Goal: Task Accomplishment & Management: Manage account settings

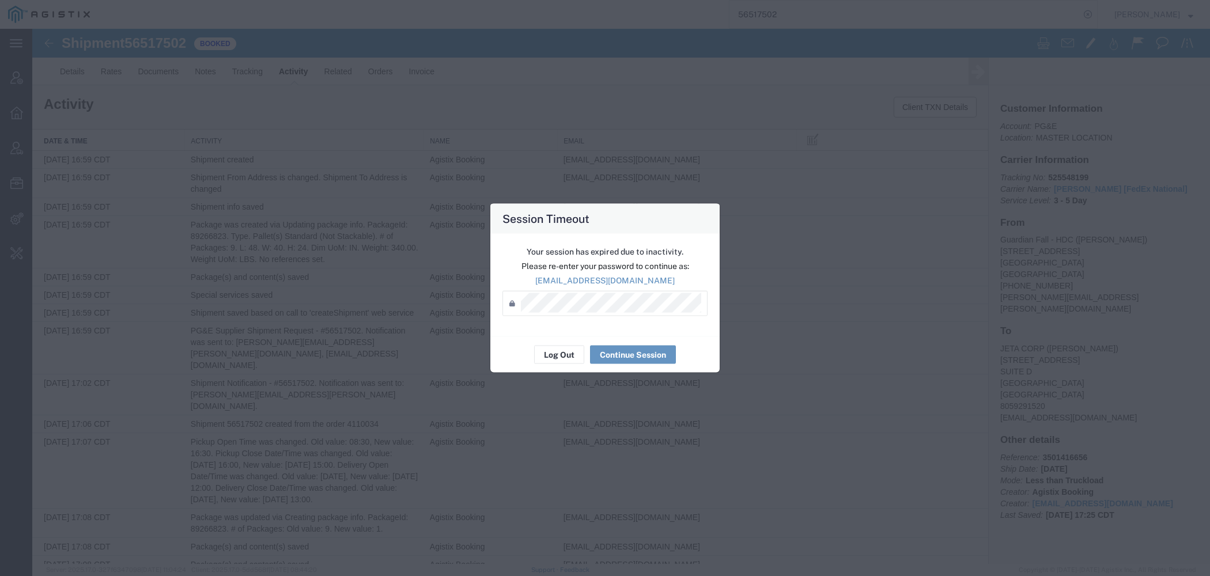
scroll to position [406, 0]
click at [548, 353] on button "Log Out" at bounding box center [559, 355] width 50 height 18
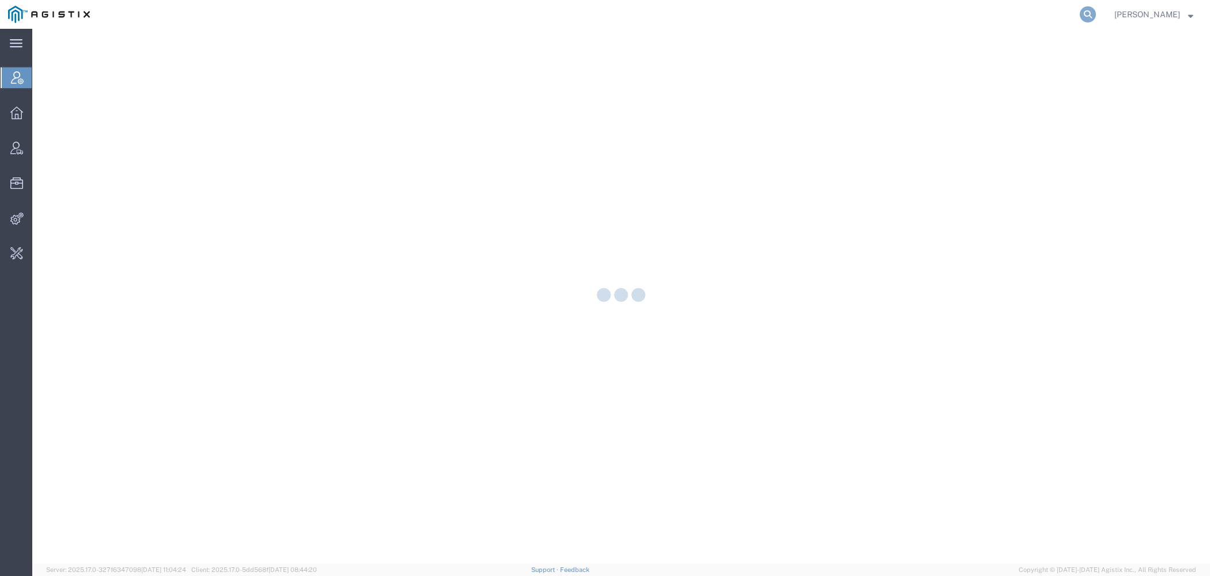
click at [1095, 17] on icon at bounding box center [1088, 14] width 16 height 16
paste input "S02417681"
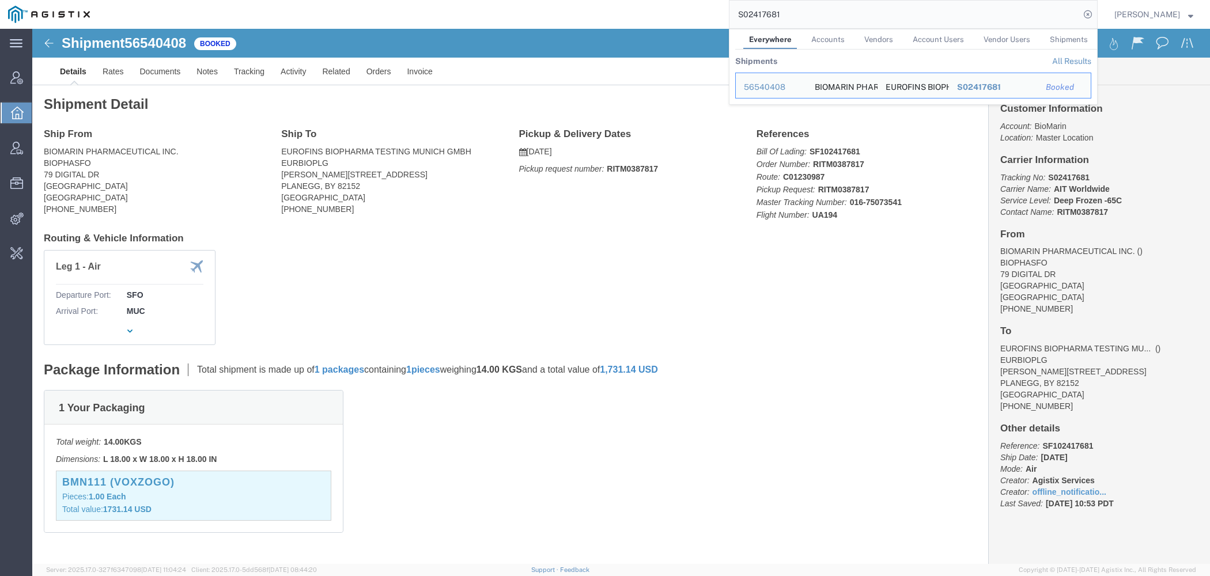
drag, startPoint x: 776, startPoint y: 11, endPoint x: 599, endPoint y: 9, distance: 176.3
click at [729, 9] on input "S02417681" at bounding box center [904, 15] width 350 height 28
paste input "111244"
drag, startPoint x: 744, startPoint y: 13, endPoint x: 651, endPoint y: 13, distance: 93.3
click at [729, 13] on input "111244" at bounding box center [904, 15] width 350 height 28
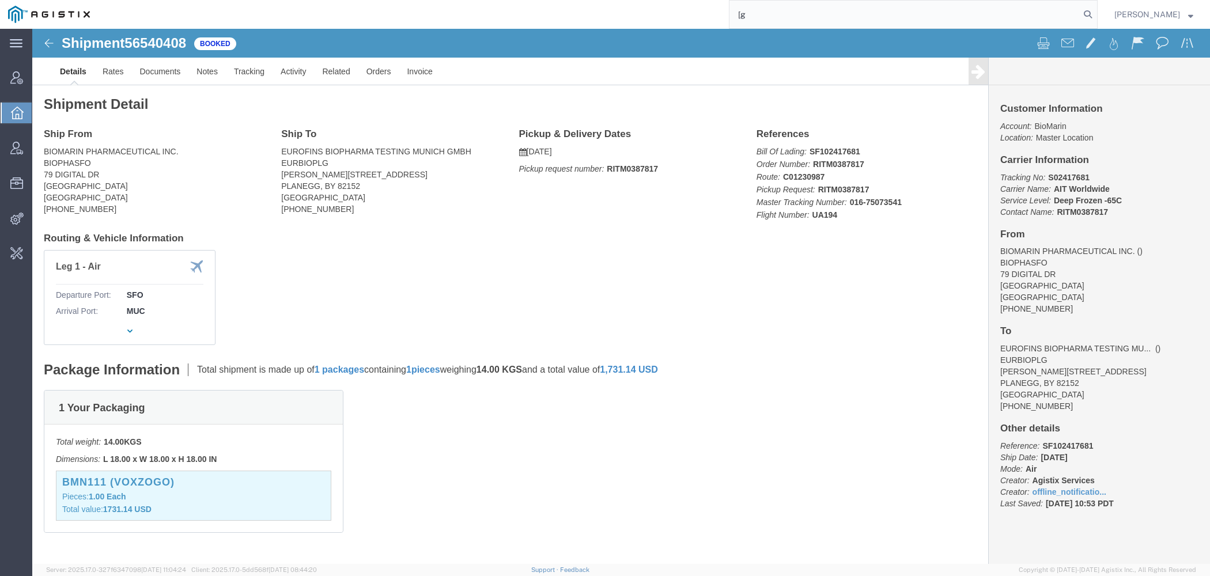
type input "["
type input "pgw"
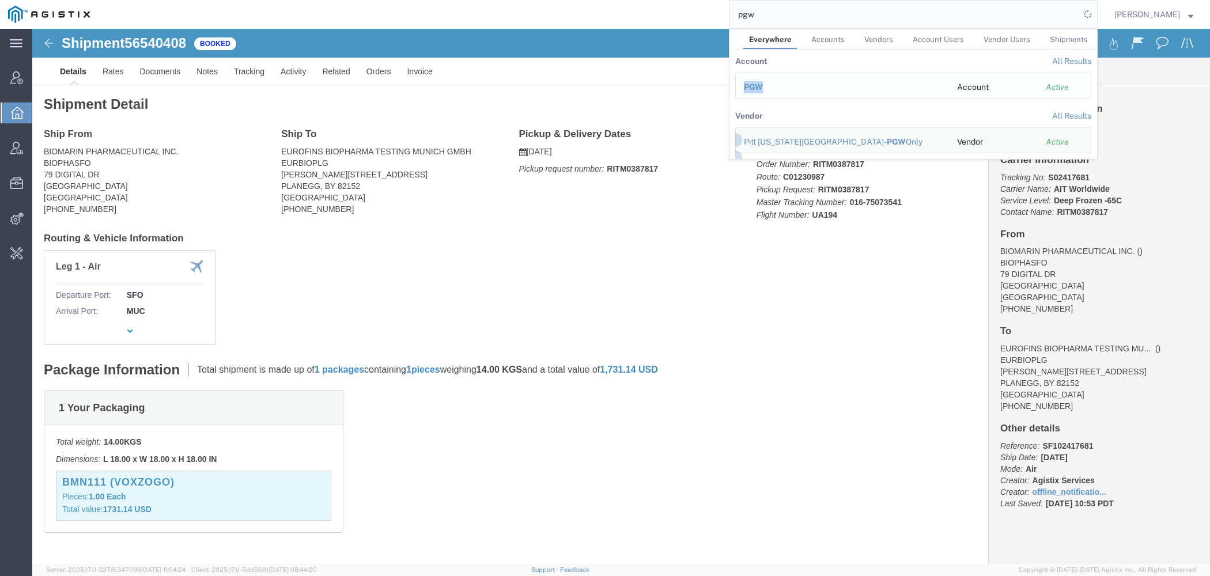
click at [778, 81] on td "PGW" at bounding box center [842, 86] width 214 height 26
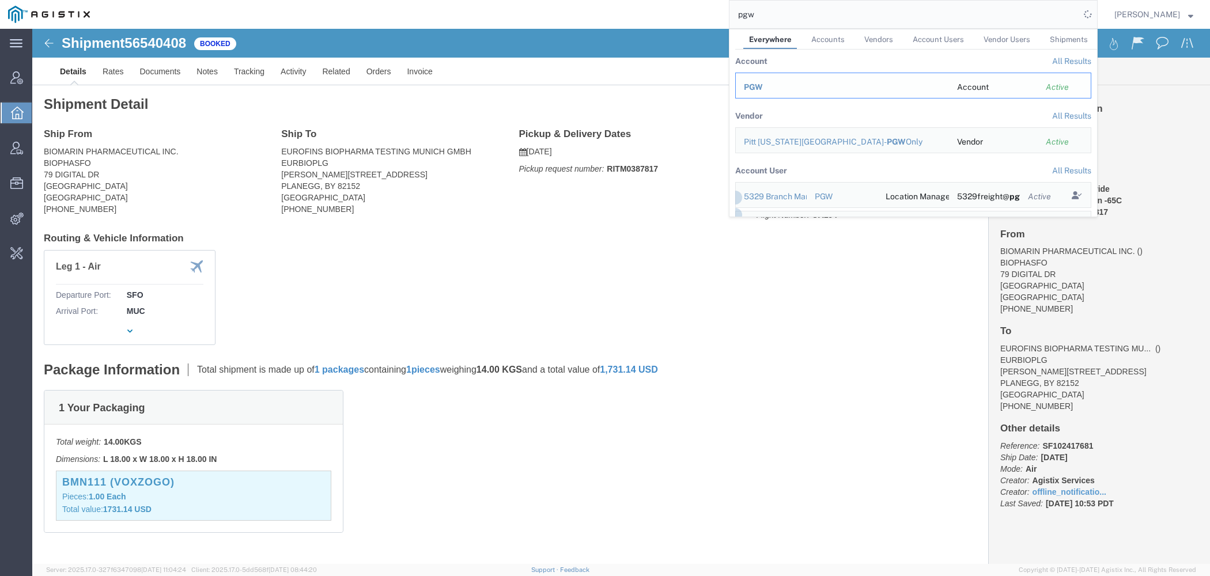
click at [759, 88] on span "PGW" at bounding box center [753, 86] width 19 height 9
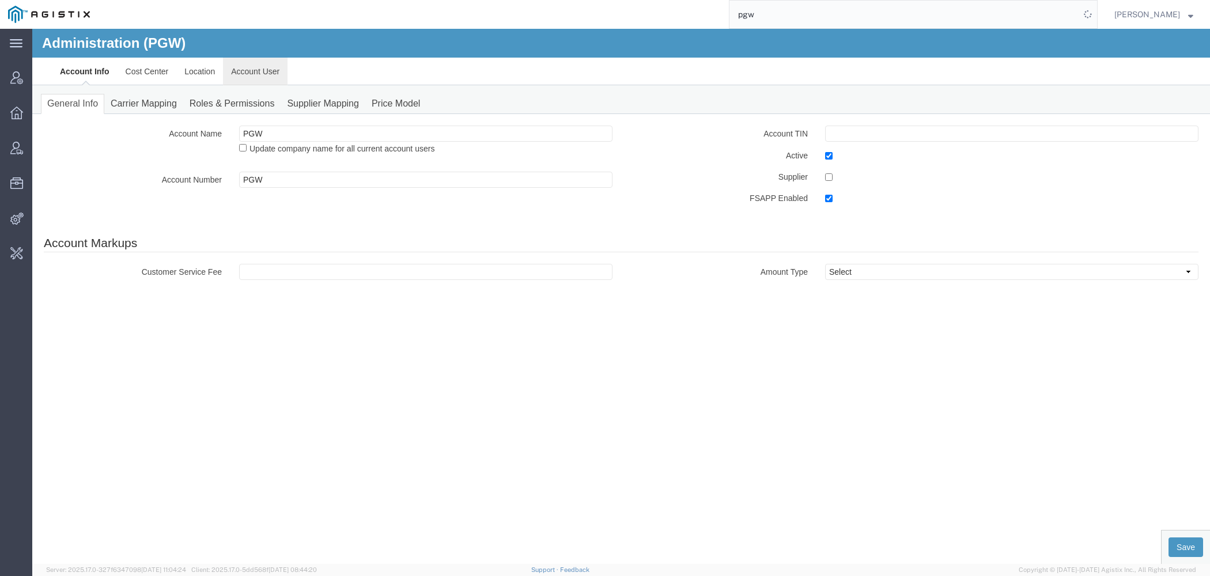
click at [235, 79] on link "Account User" at bounding box center [255, 72] width 65 height 28
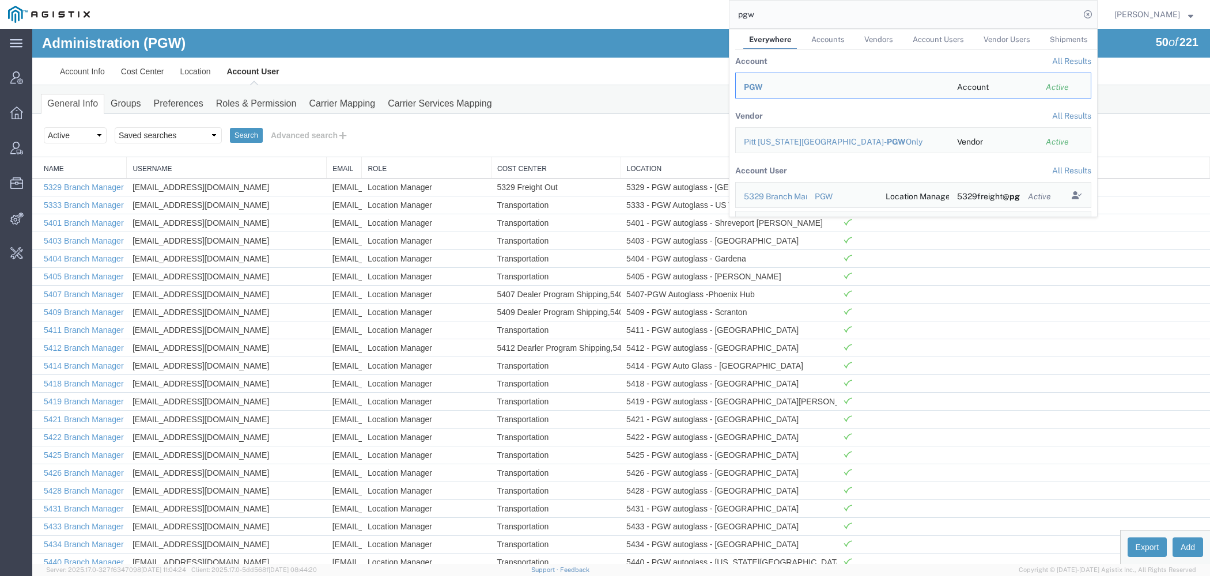
select select "Offline user"
click option "Offline user" at bounding box center [32, 29] width 0 height 0
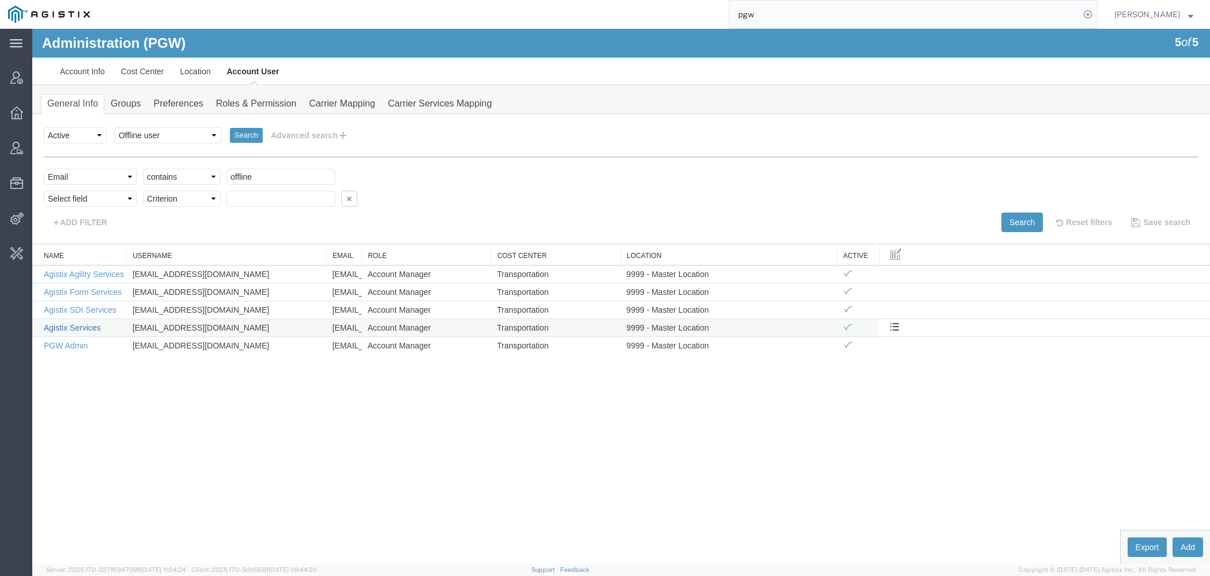
click at [96, 323] on link "Agistix Services" at bounding box center [72, 327] width 57 height 9
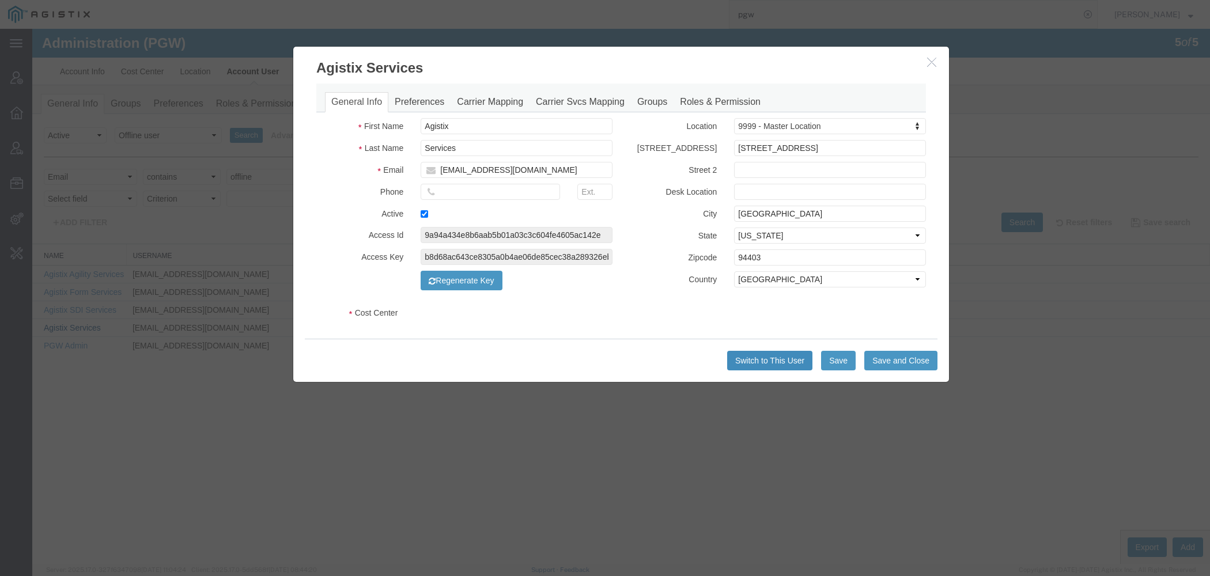
select select "COSTCENTER"
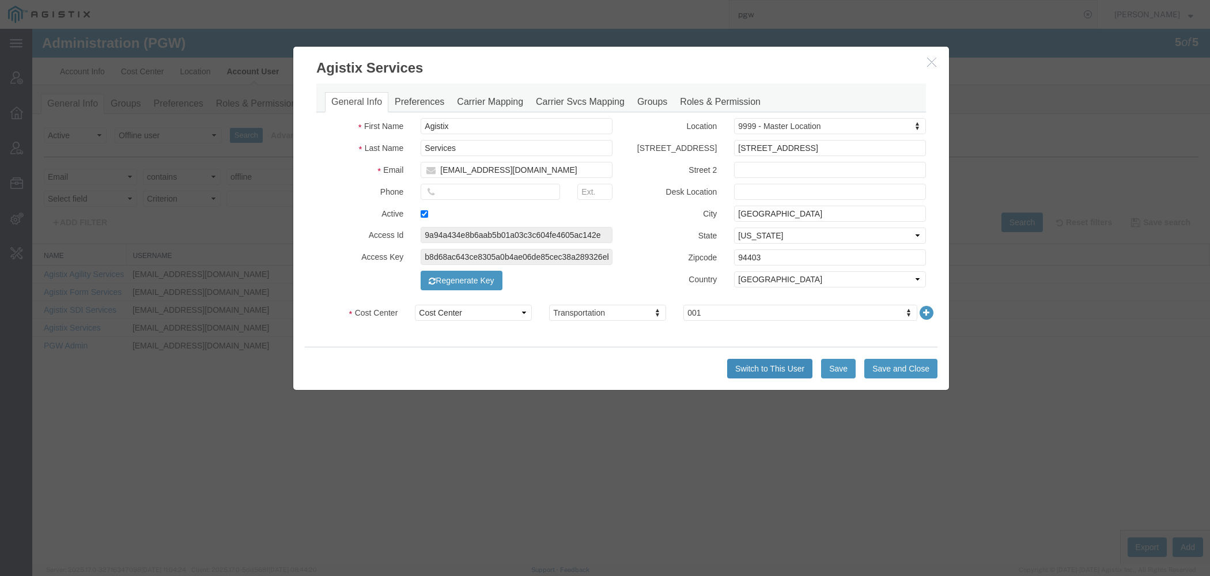
click at [765, 366] on button "Switch to This User" at bounding box center [769, 369] width 85 height 20
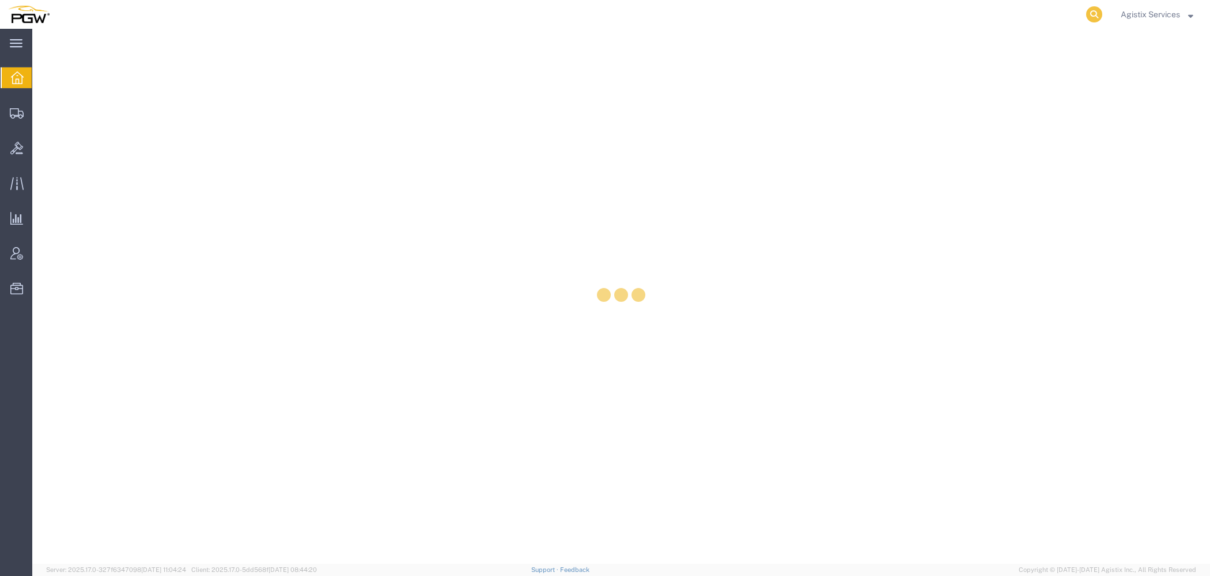
click at [1091, 13] on icon at bounding box center [1094, 14] width 16 height 16
paste input "56540480"
type input "56540480"
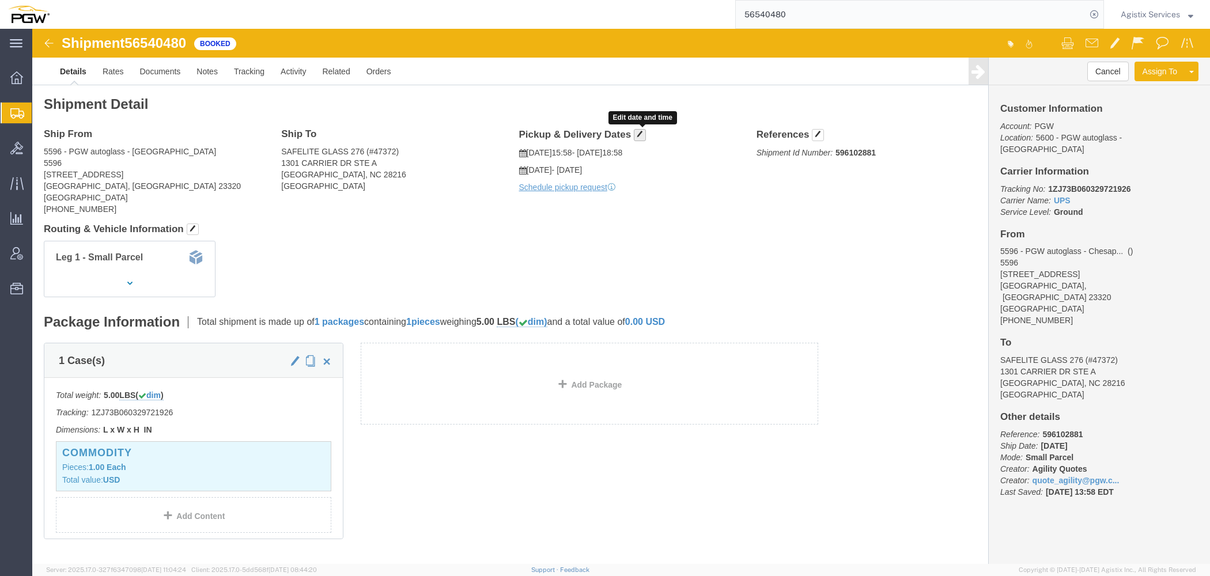
click span "button"
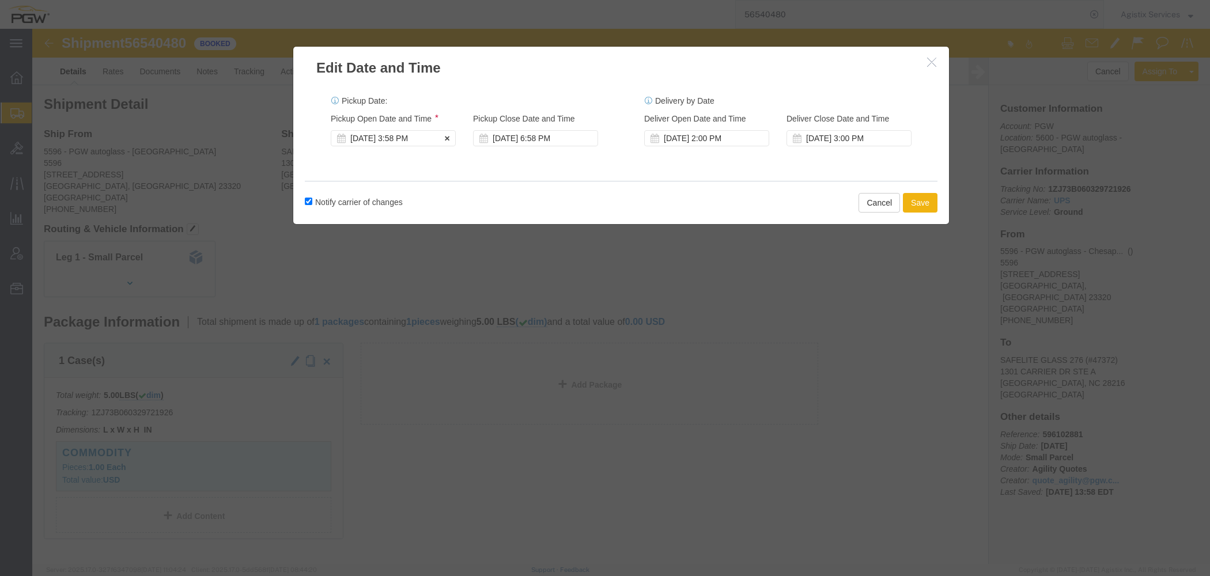
click div "Aug 19 2025 3:58 PM"
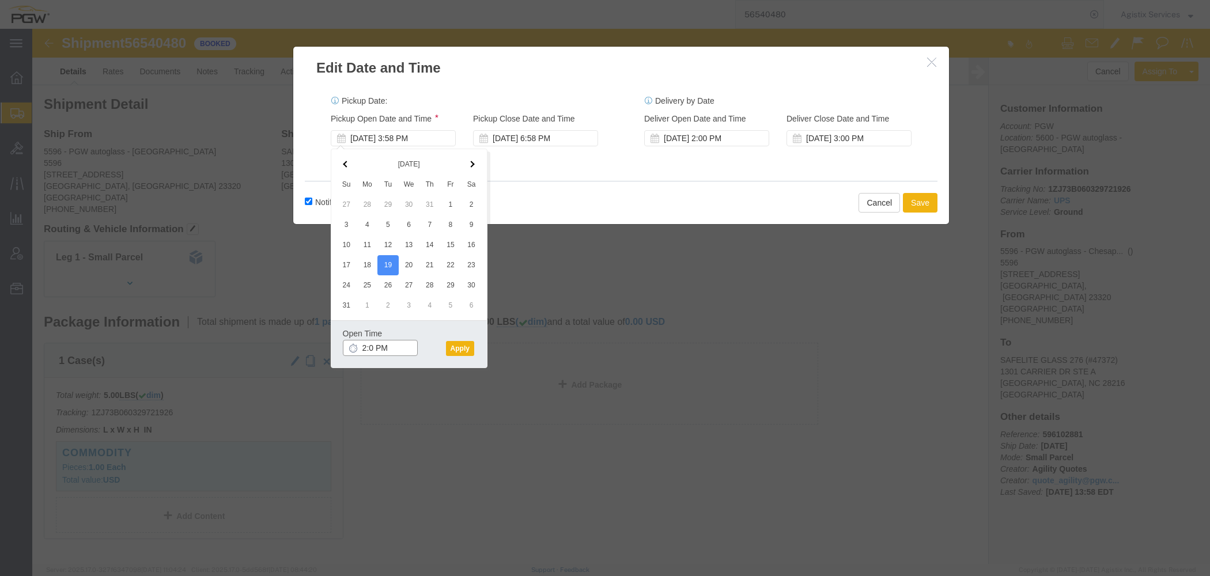
type input "2:00 PM"
click button "Apply"
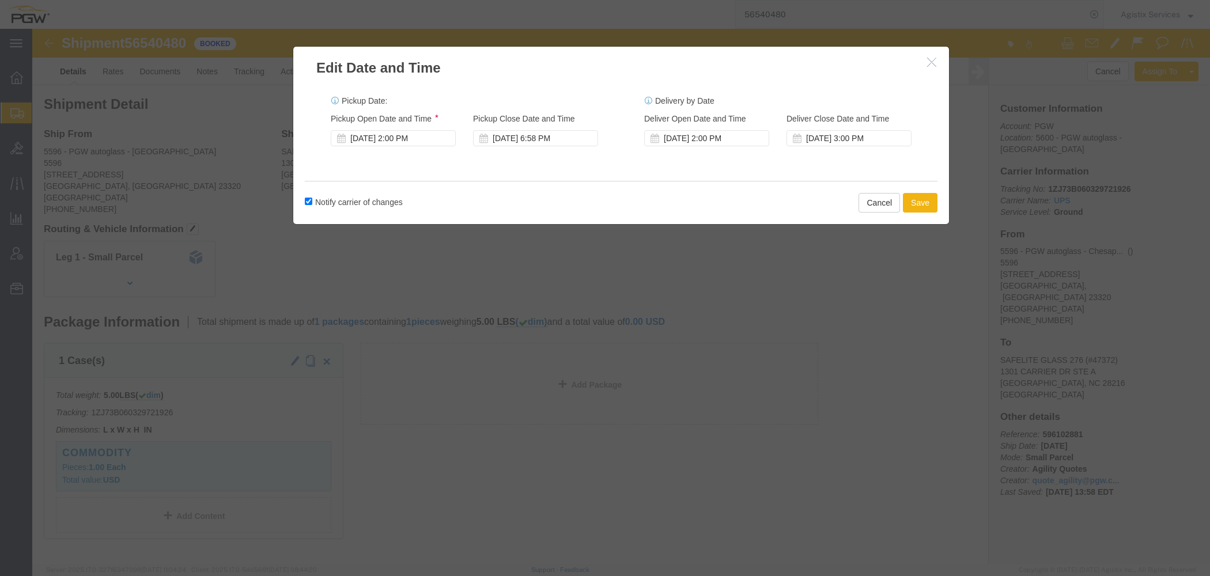
click div "Pickup Start Date Pickup Start Time Pickup Open Date and Time Aug 19 2025 2:00 …"
click div "Aug 19 2025 6:58 PM"
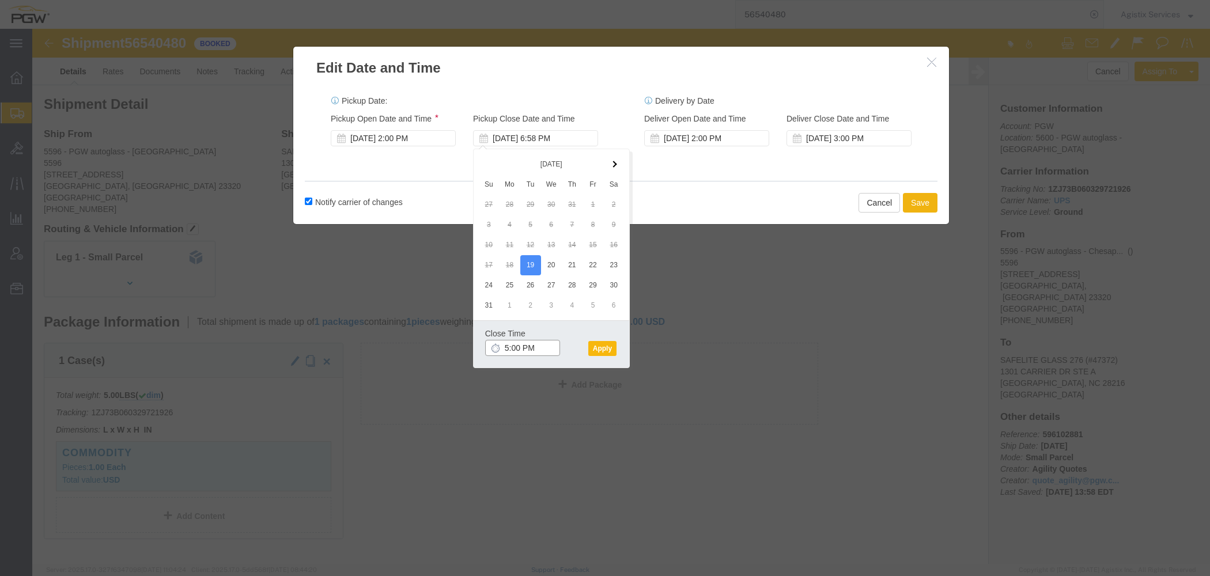
type input "5:00 PM"
click button "Apply"
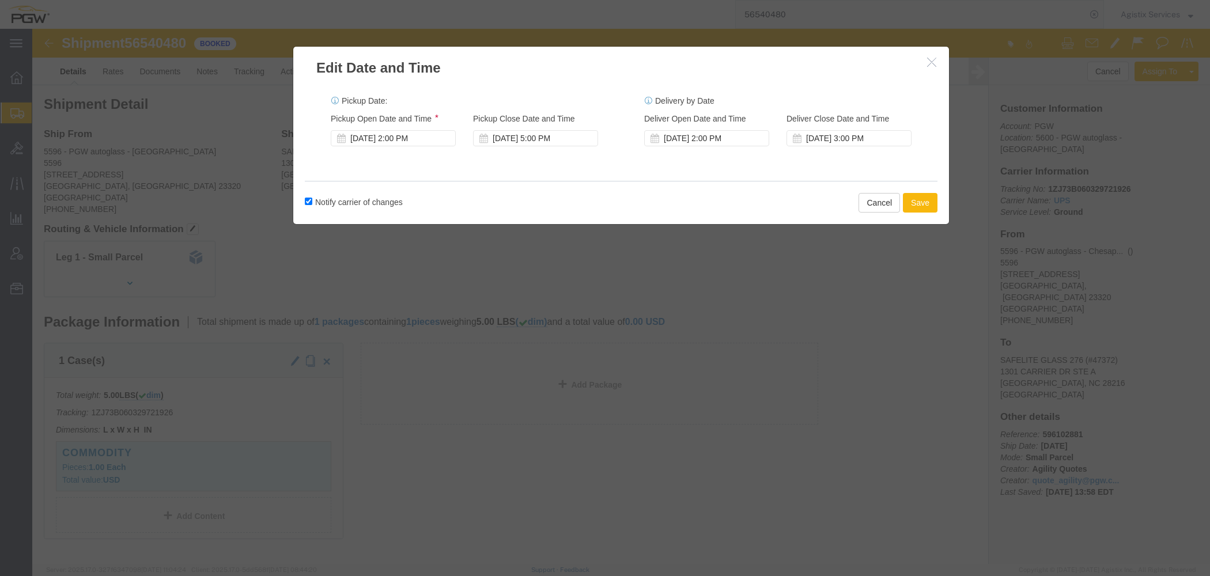
click button "Save"
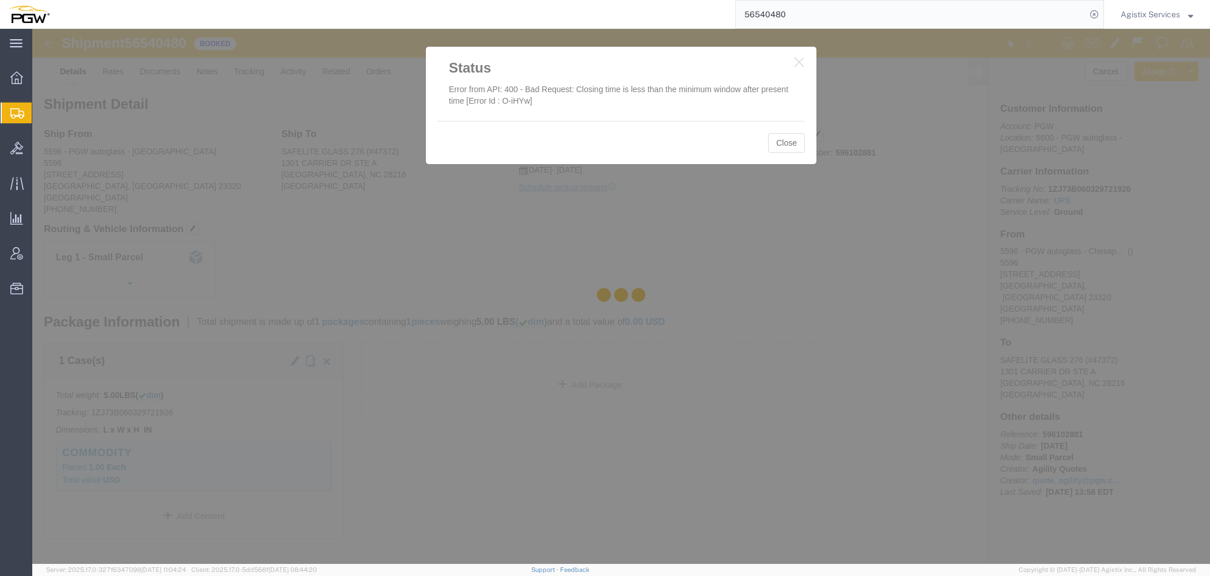
click div
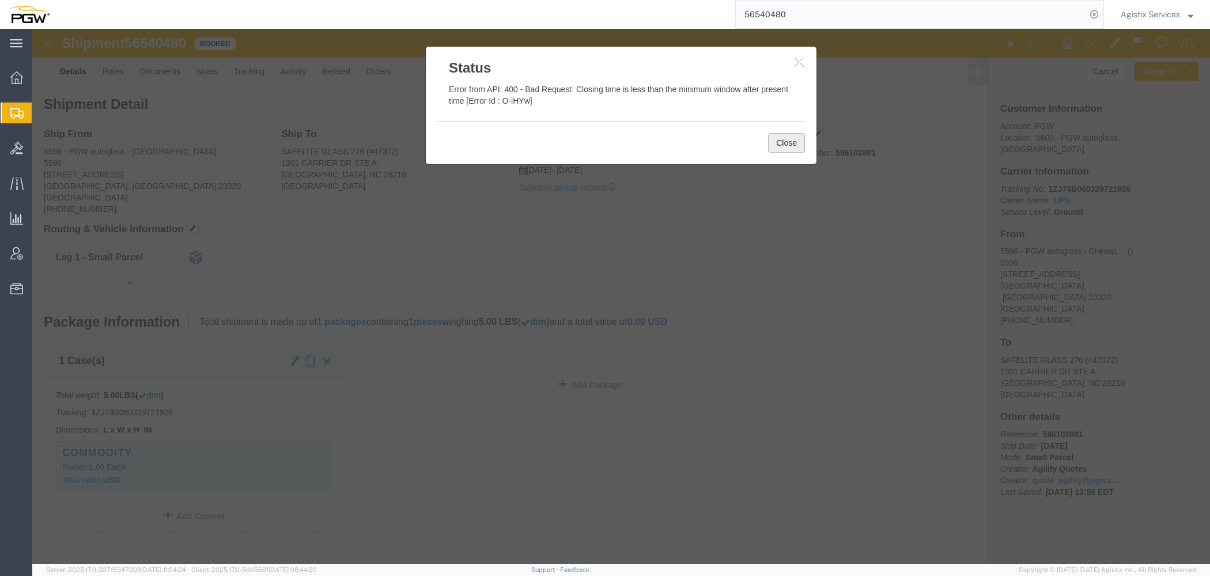
click button "Close"
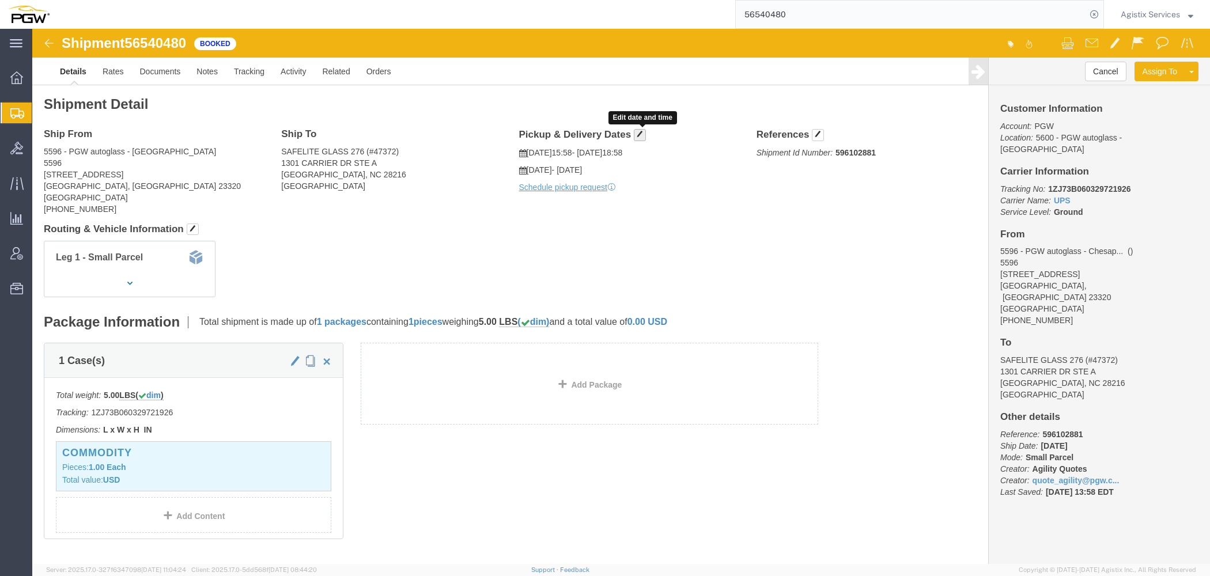
click button "button"
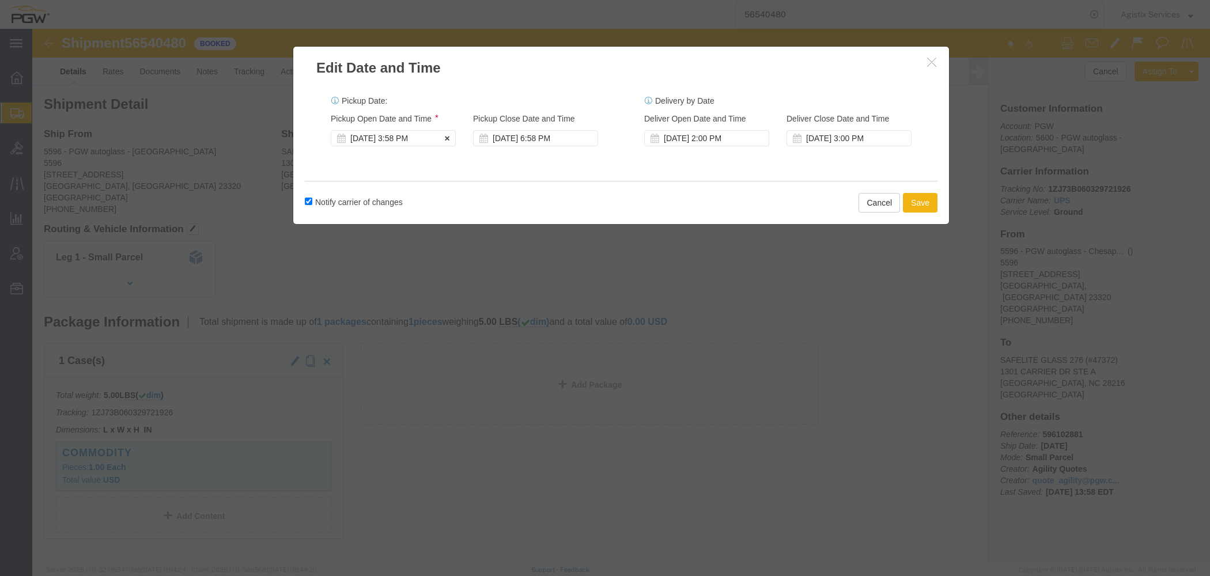
click div "Aug 19 2025 3:58 PM"
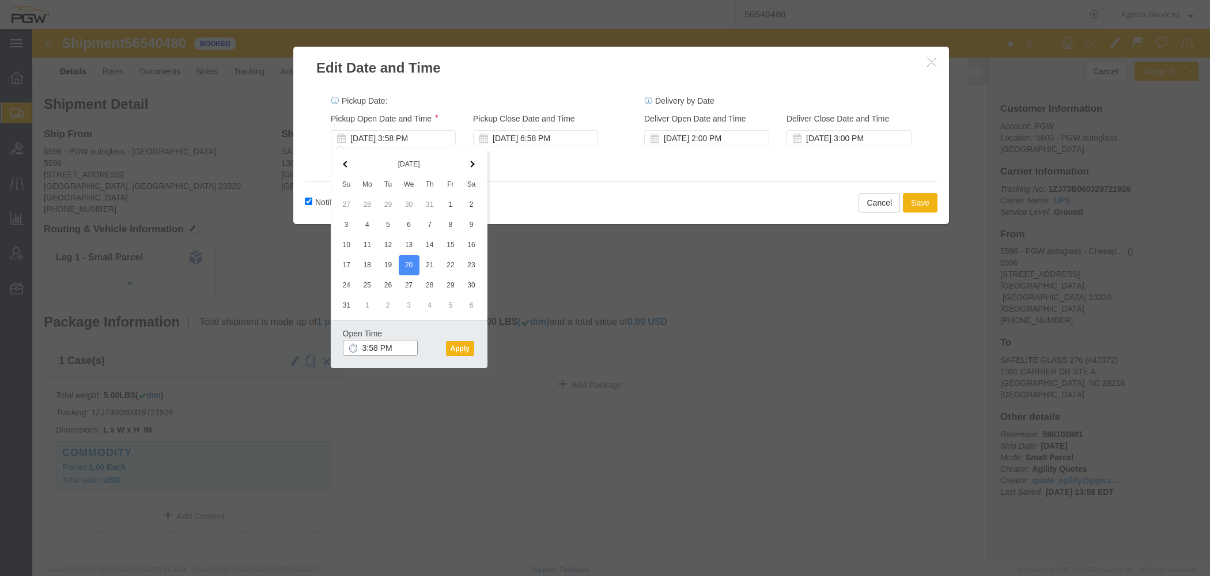
click input "3:58 PM"
type input "10:00 AM"
click button "Apply"
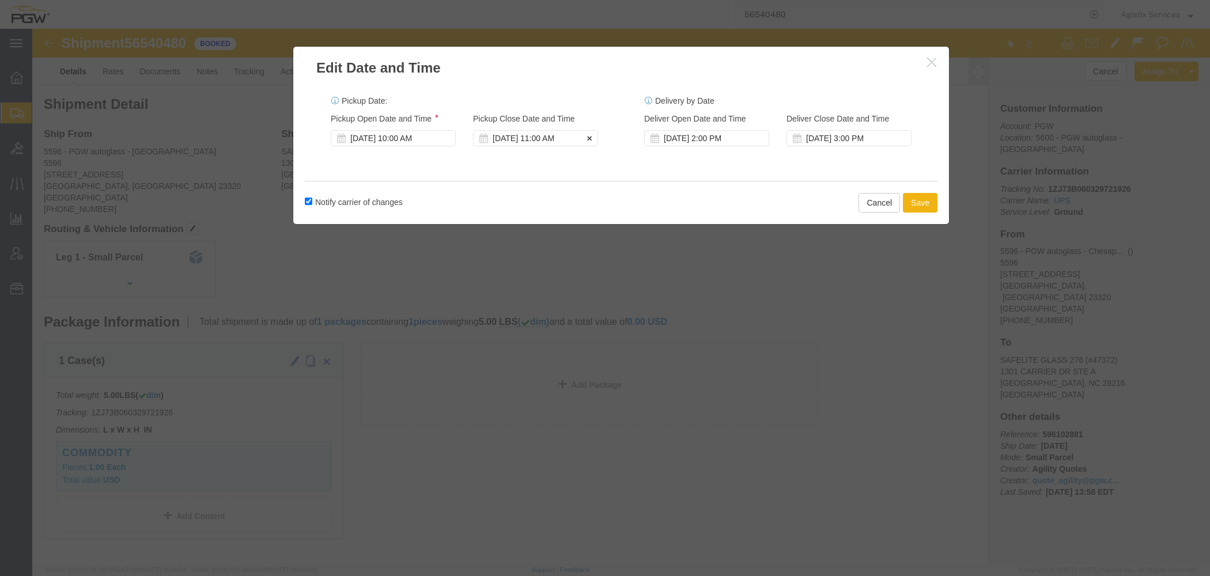
click div "[DATE] 11:00 AM"
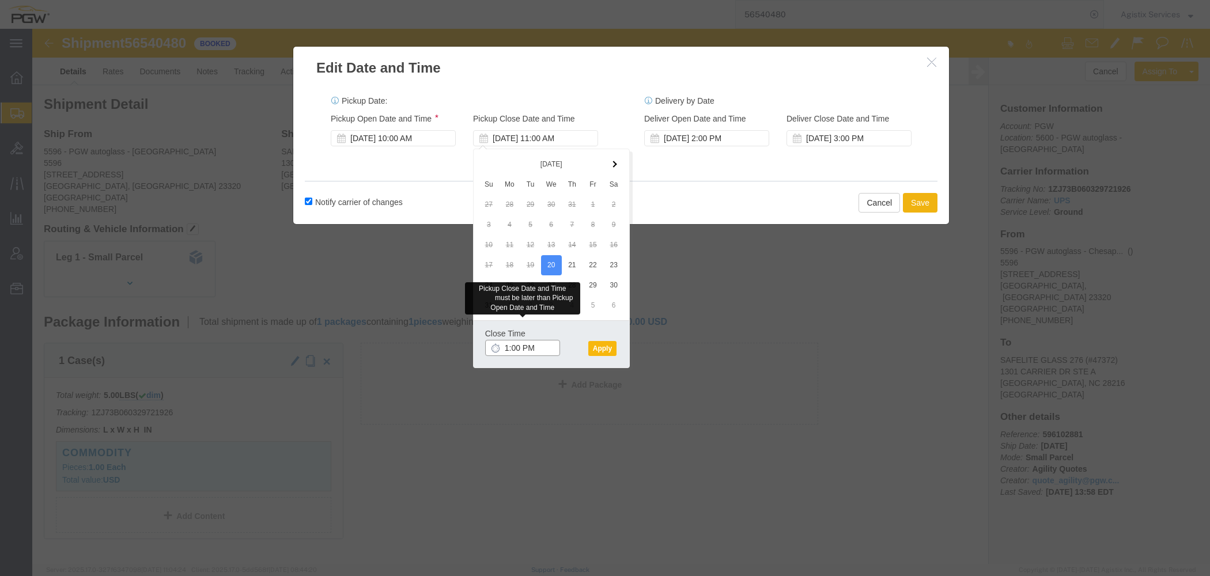
type input "1:00 PM"
click button "Apply"
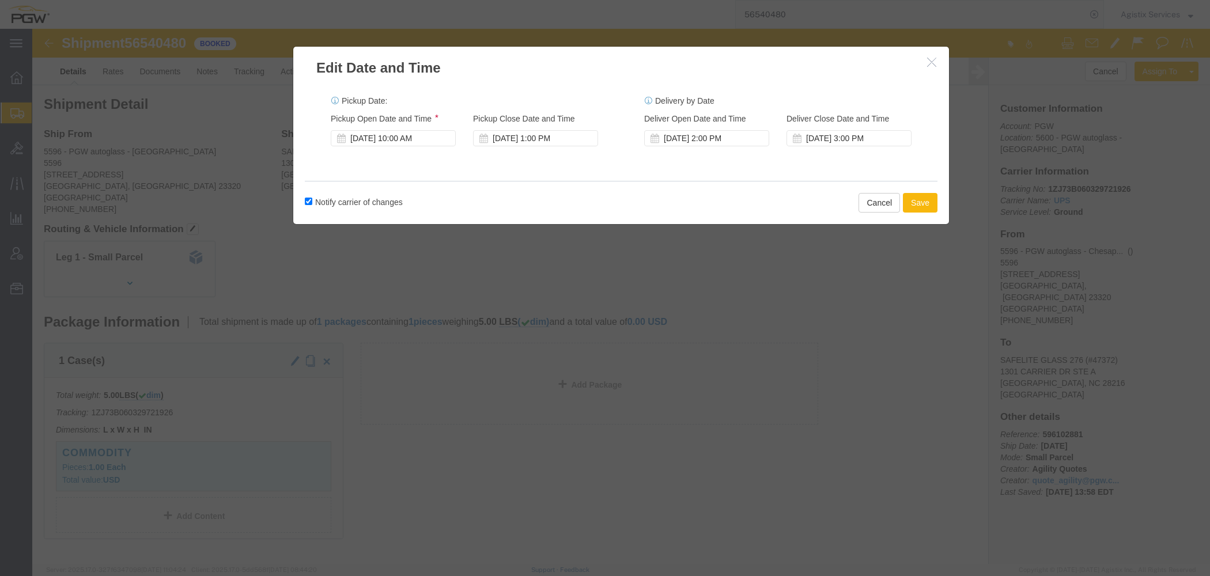
click button "Save"
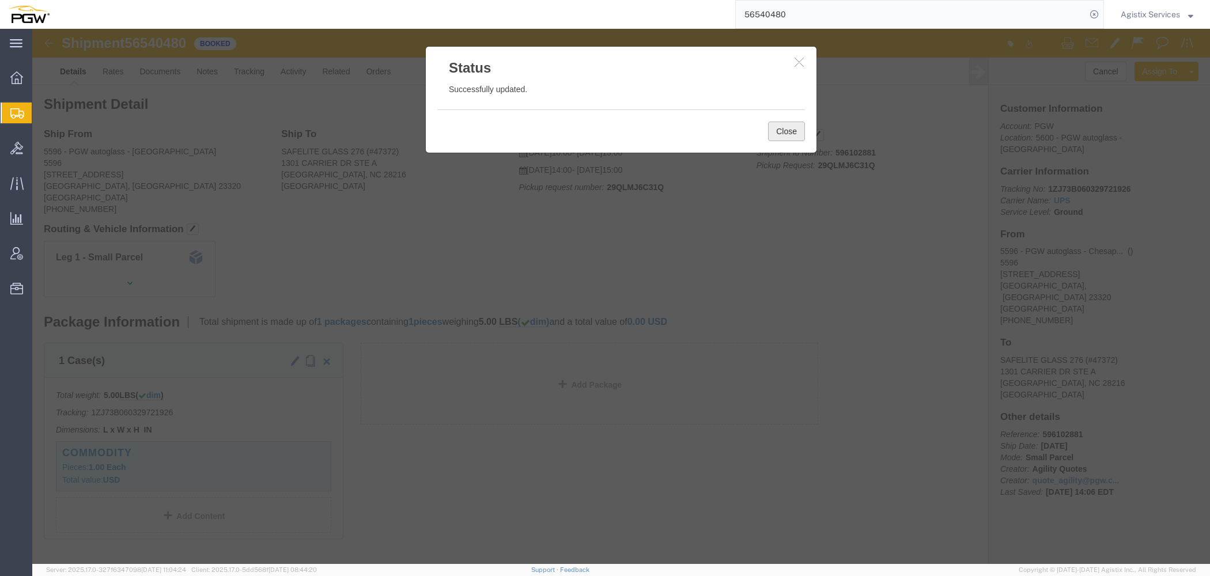
click button "Close"
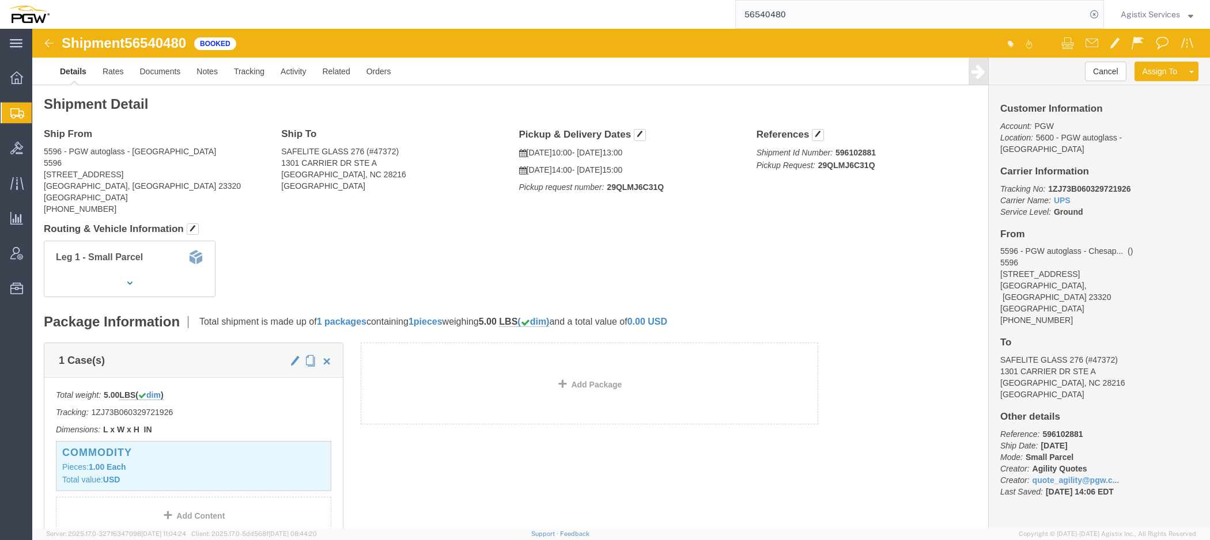
click at [1152, 12] on span "Agistix Services" at bounding box center [1150, 14] width 59 height 13
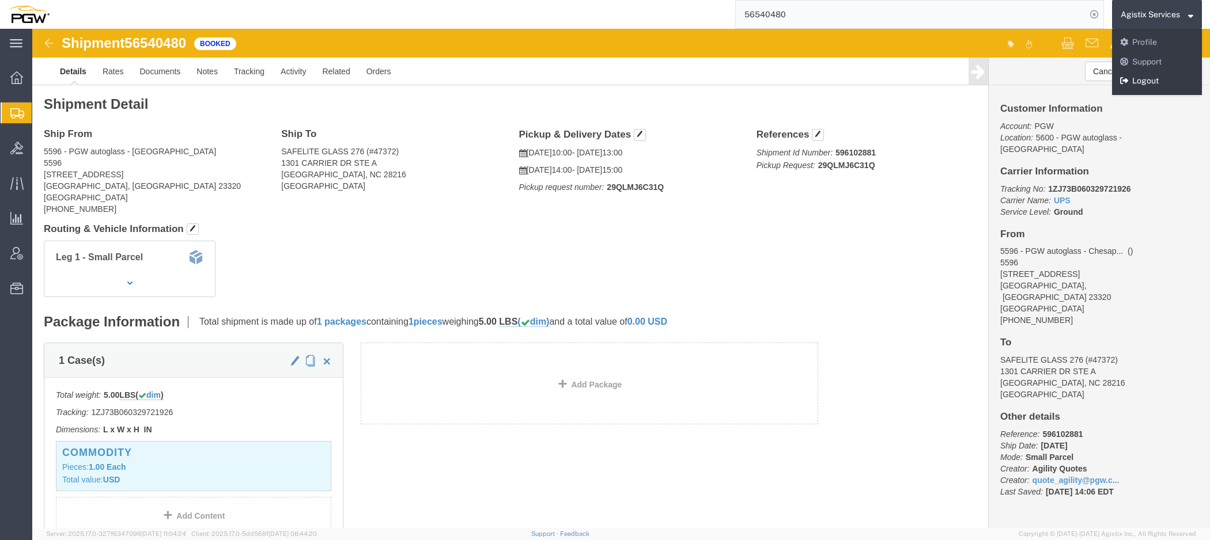
click at [1139, 81] on link "Logout" at bounding box center [1157, 81] width 90 height 20
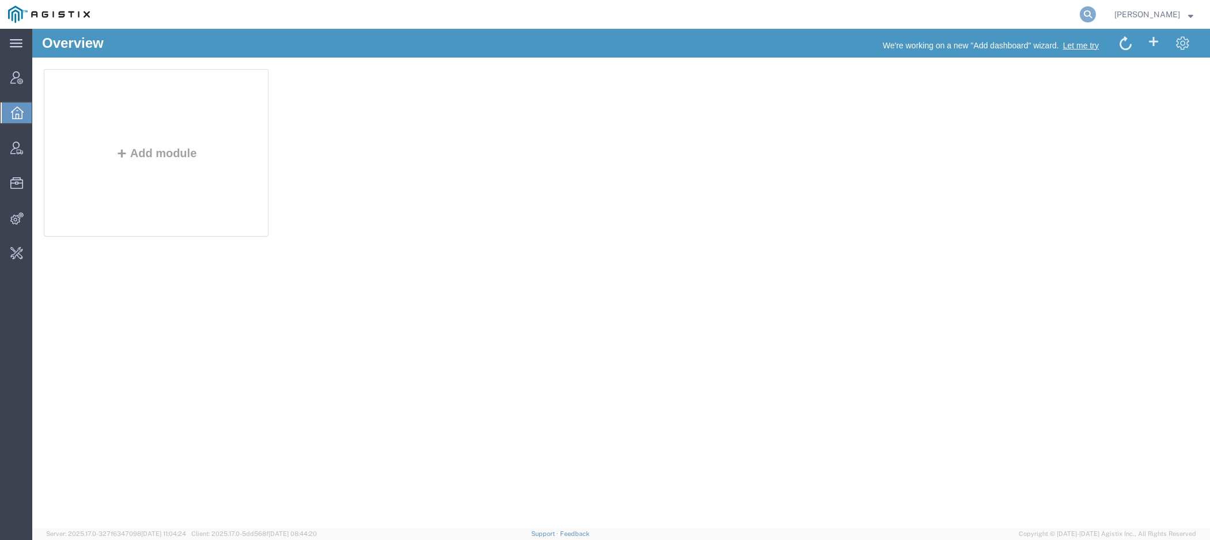
click at [1088, 19] on icon at bounding box center [1088, 14] width 16 height 16
paste input "56178354"
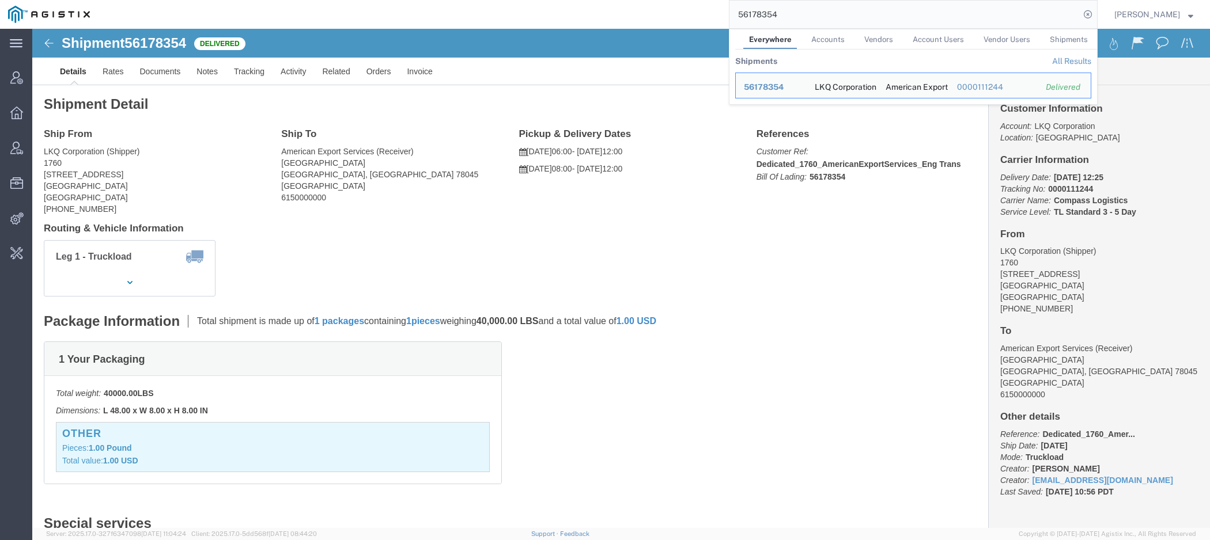
click span "56178354"
drag, startPoint x: 817, startPoint y: 13, endPoint x: 501, endPoint y: 13, distance: 315.8
click at [729, 13] on input "56178354" at bounding box center [904, 15] width 350 height 28
type input "PGW"
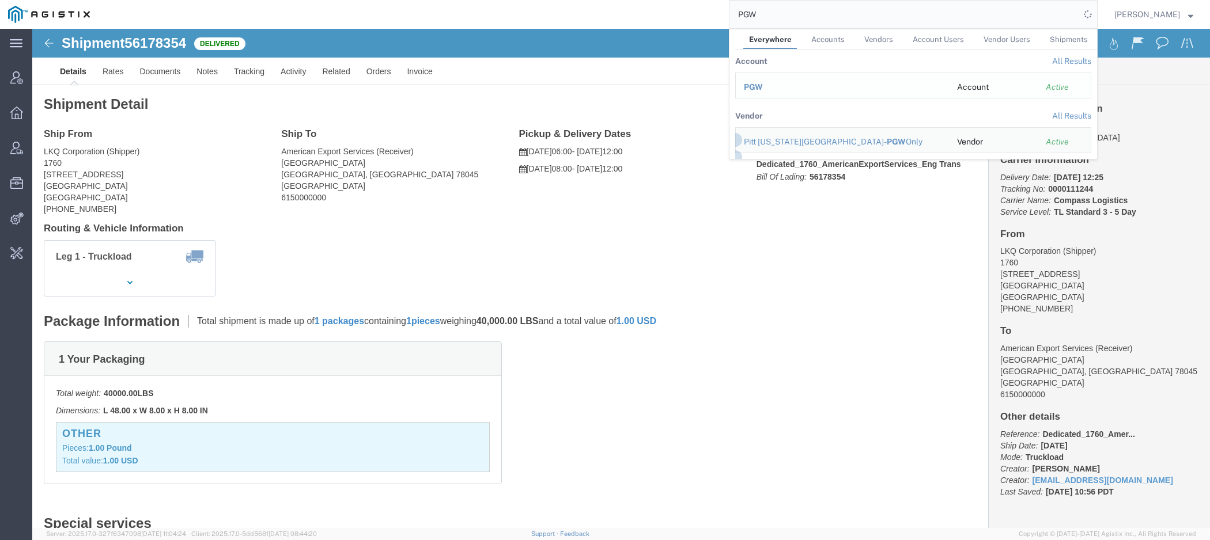
click at [763, 89] on span "PGW" at bounding box center [753, 86] width 19 height 9
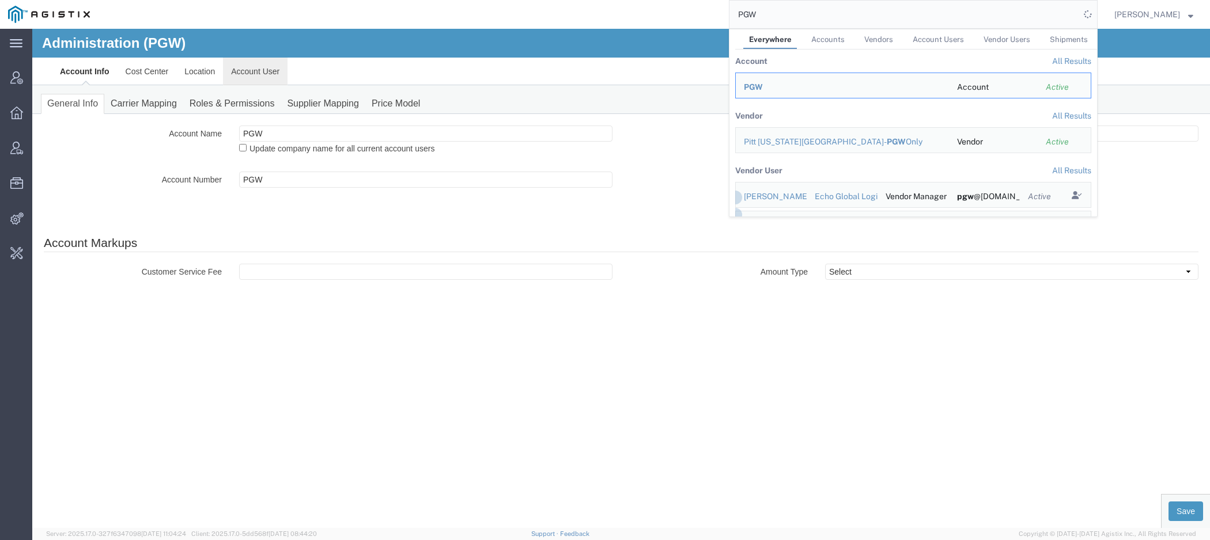
click at [260, 71] on link "Account User" at bounding box center [255, 72] width 65 height 28
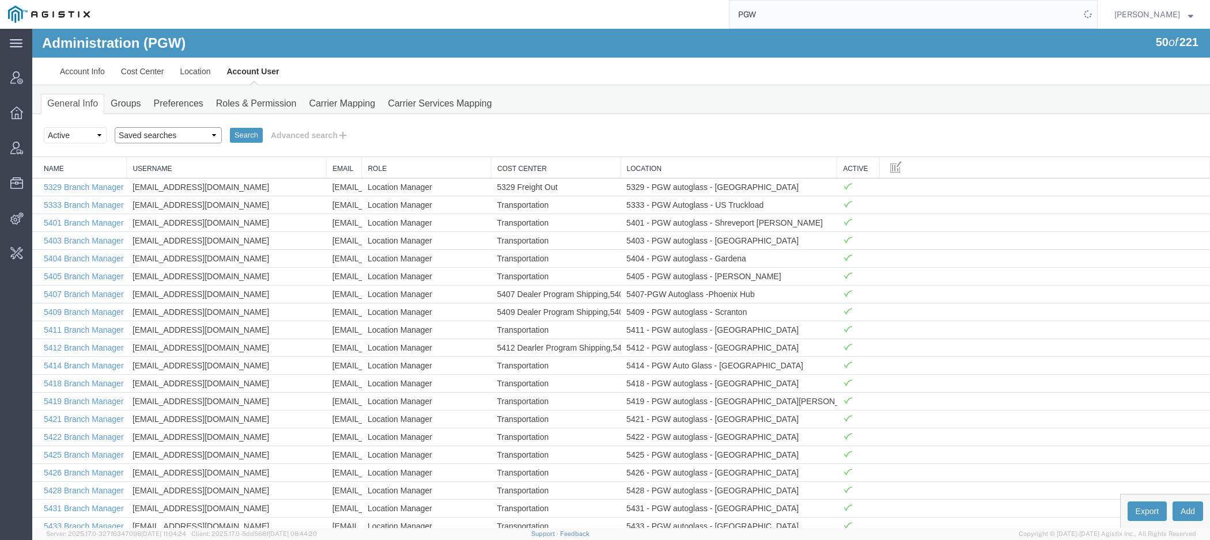
select select "Offline user"
click option "Offline user" at bounding box center [32, 29] width 0 height 0
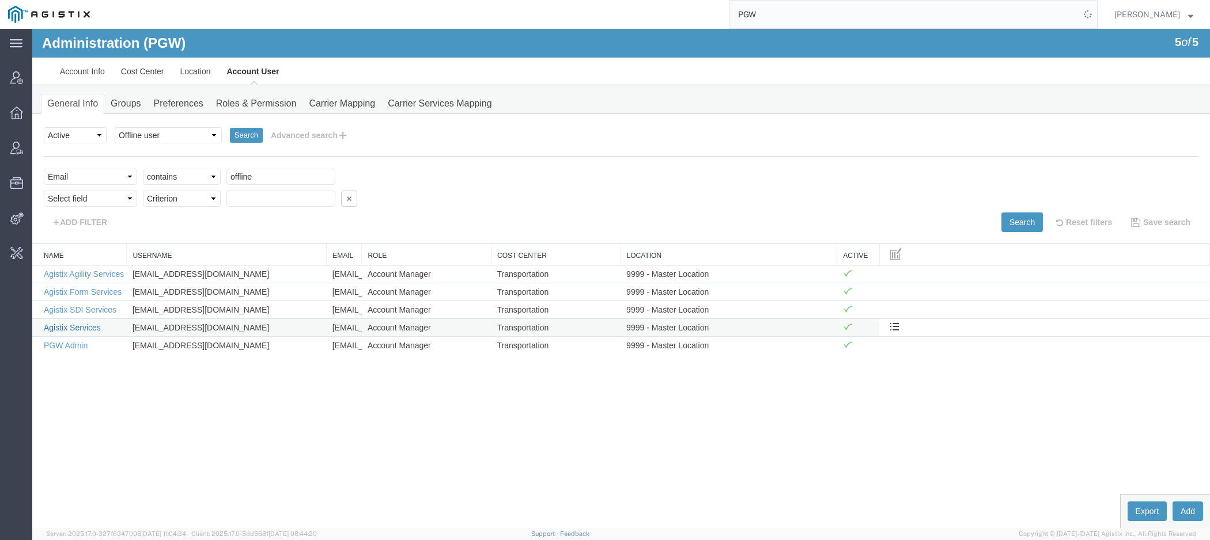
click at [90, 326] on link "Agistix Services" at bounding box center [72, 327] width 57 height 9
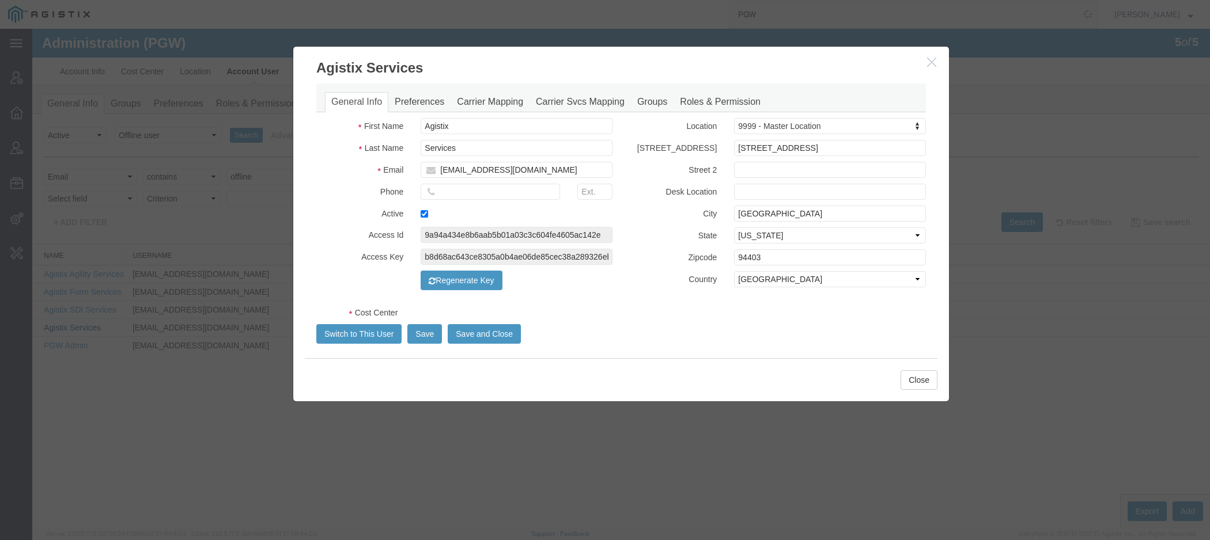
select select "COSTCENTER"
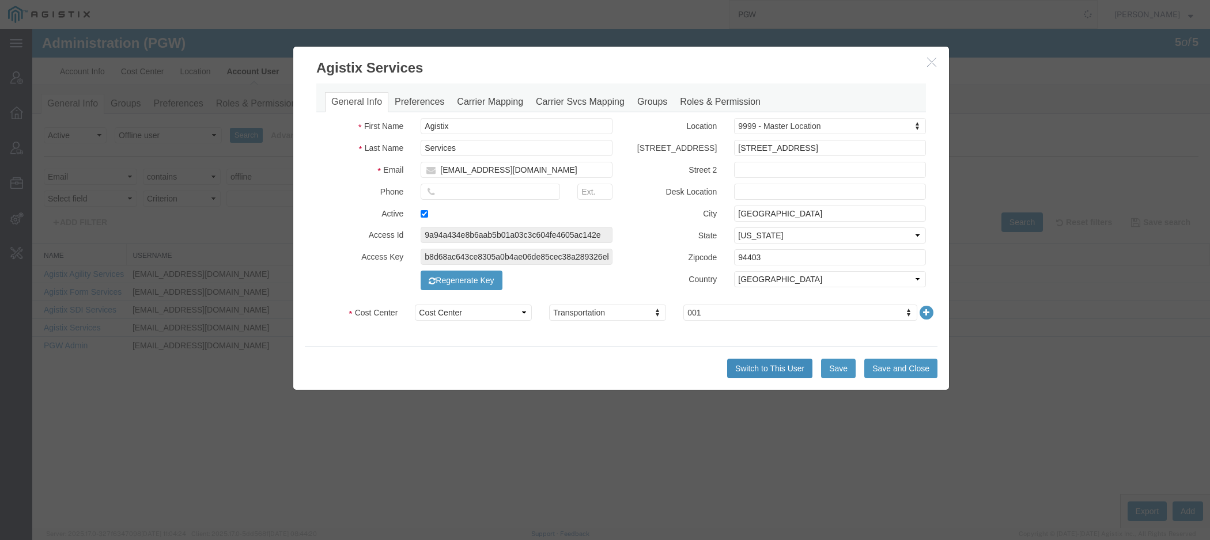
click at [750, 369] on button "Switch to This User" at bounding box center [769, 369] width 85 height 20
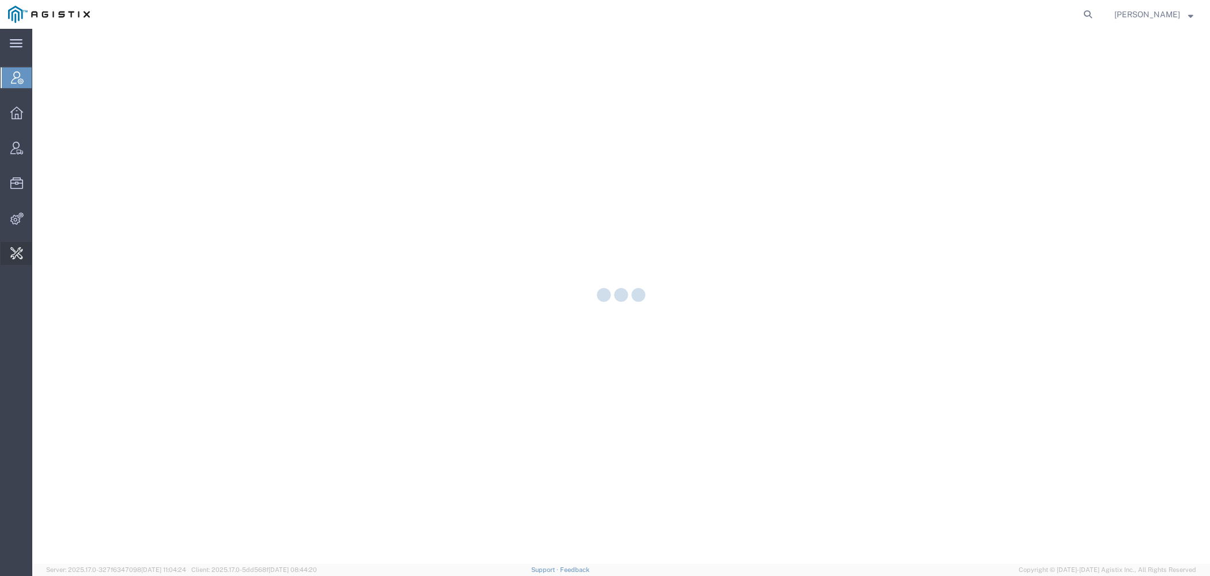
click at [0, 0] on span "Change Carrier" at bounding box center [0, 0] width 0 height 0
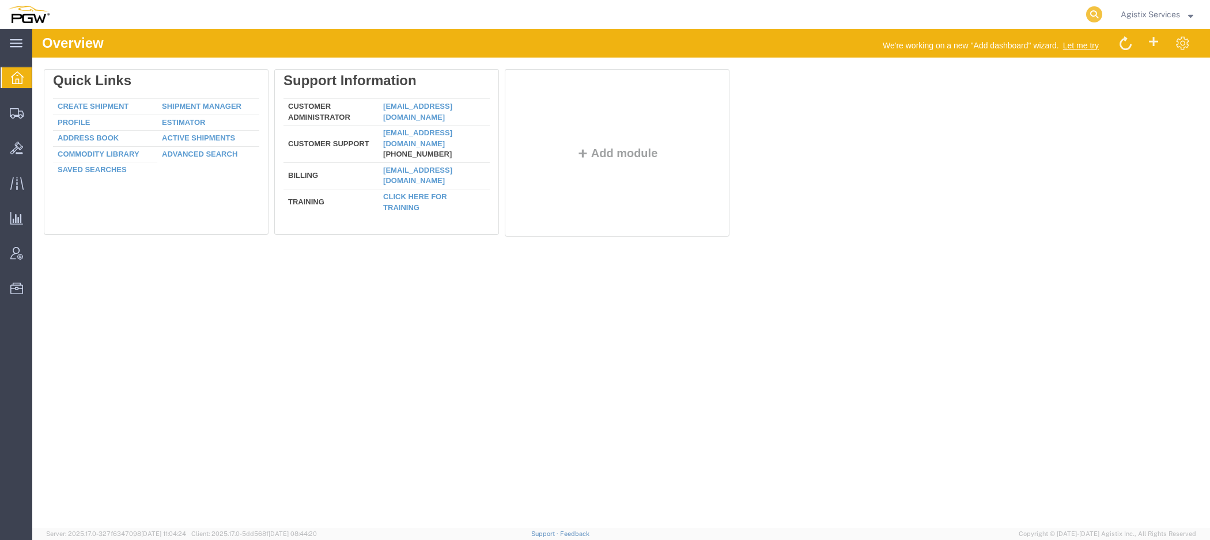
click at [1090, 17] on icon at bounding box center [1094, 14] width 16 height 16
paste input "944106873"
type input "944106873"
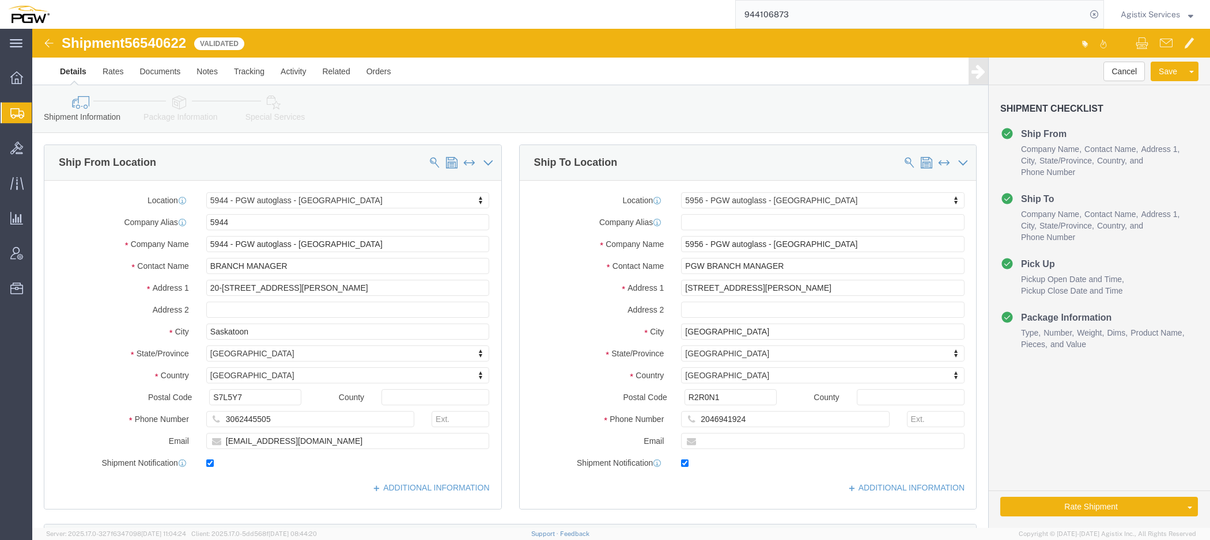
scroll to position [671, 0]
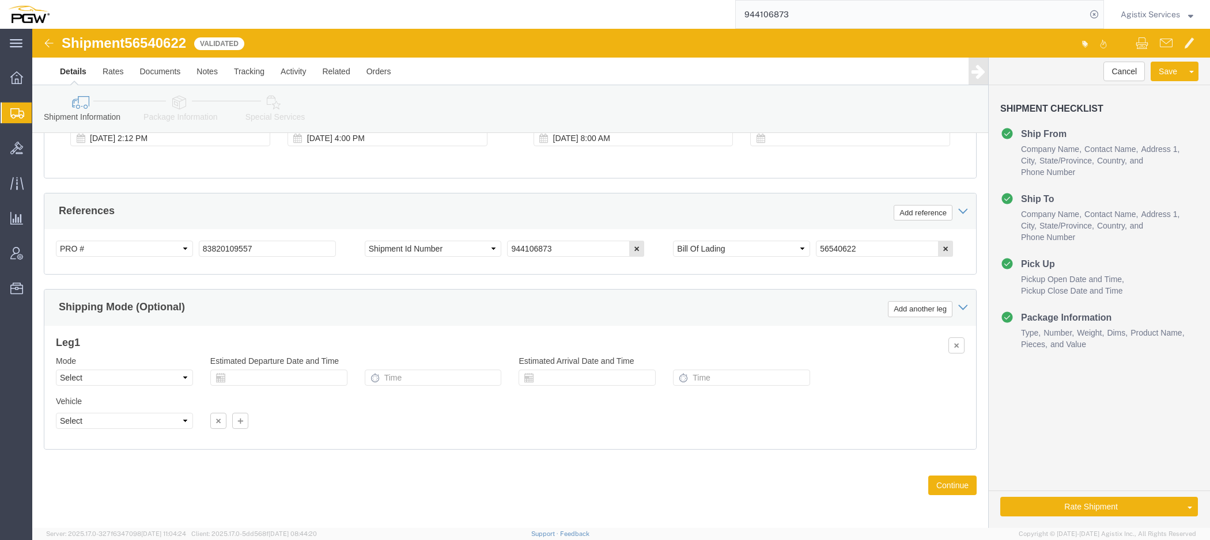
select select "28523"
select select "28529"
select select "LTL"
click option "Less than Truckload"
click button "Rate Shipment"
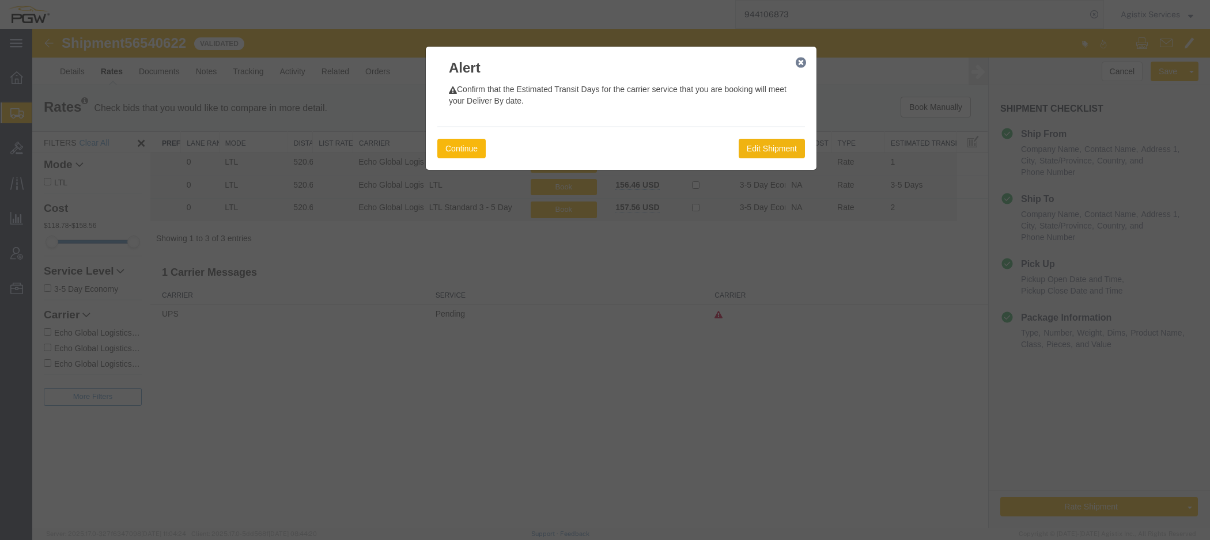
click at [462, 149] on button "Continue" at bounding box center [461, 149] width 48 height 20
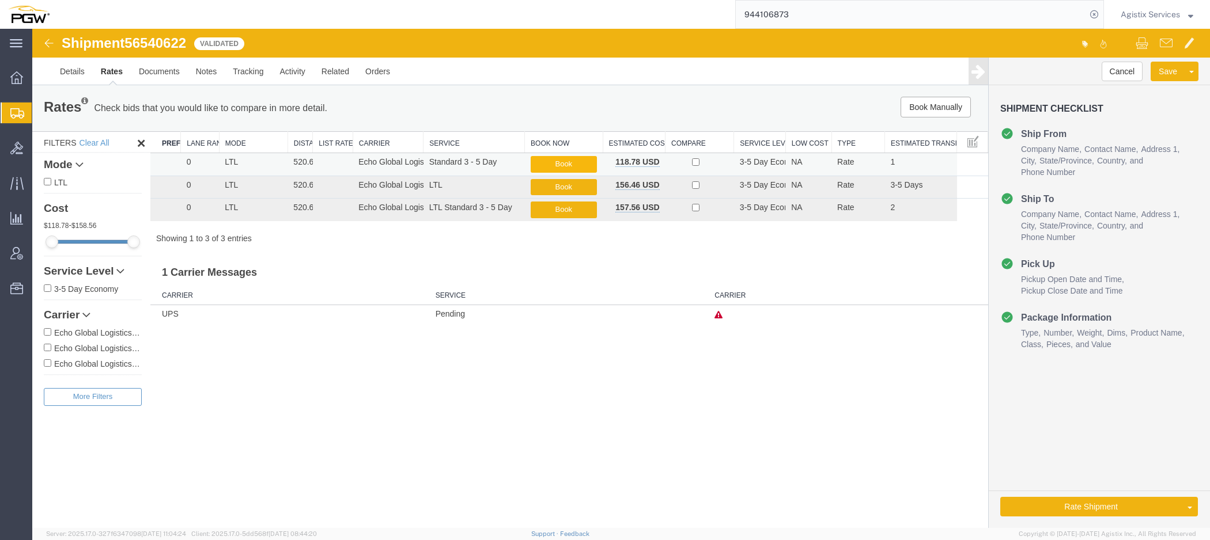
click at [553, 167] on button "Book" at bounding box center [564, 164] width 66 height 17
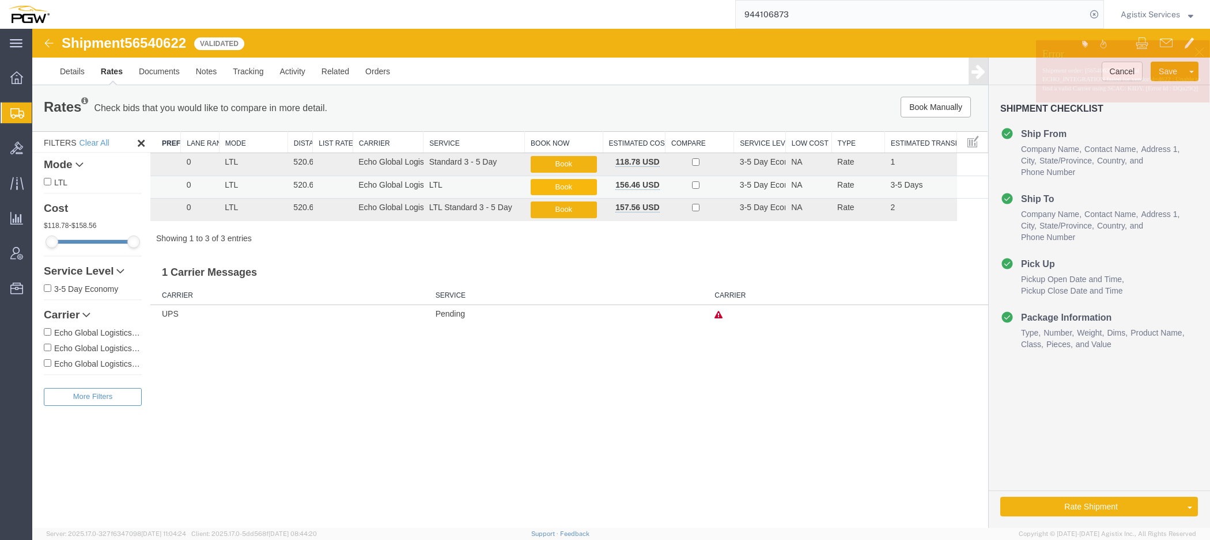
click at [557, 184] on button "Book" at bounding box center [564, 187] width 66 height 17
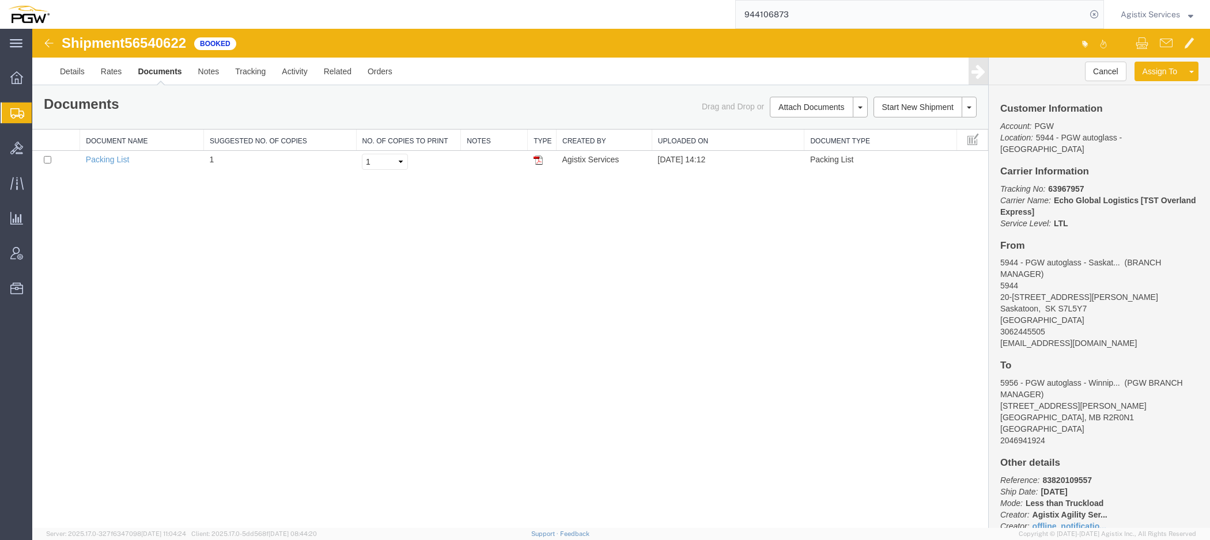
click at [169, 47] on span "56540622" at bounding box center [155, 43] width 62 height 16
copy h1 "56540622"
drag, startPoint x: 797, startPoint y: 17, endPoint x: 596, endPoint y: 3, distance: 201.6
click at [736, 3] on input "944106873" at bounding box center [911, 15] width 350 height 28
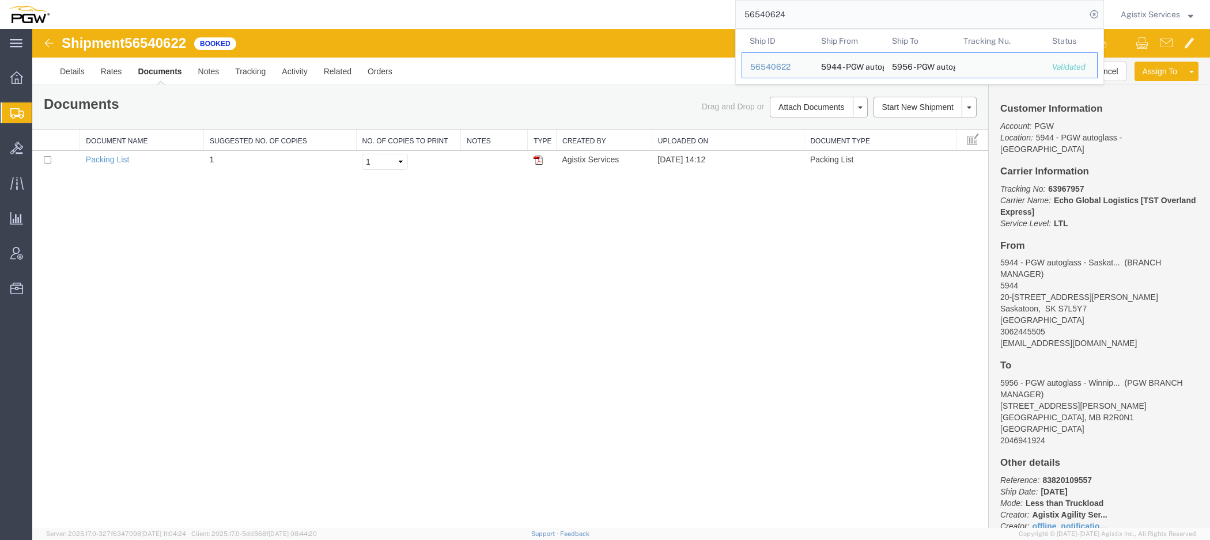
type input "56540624"
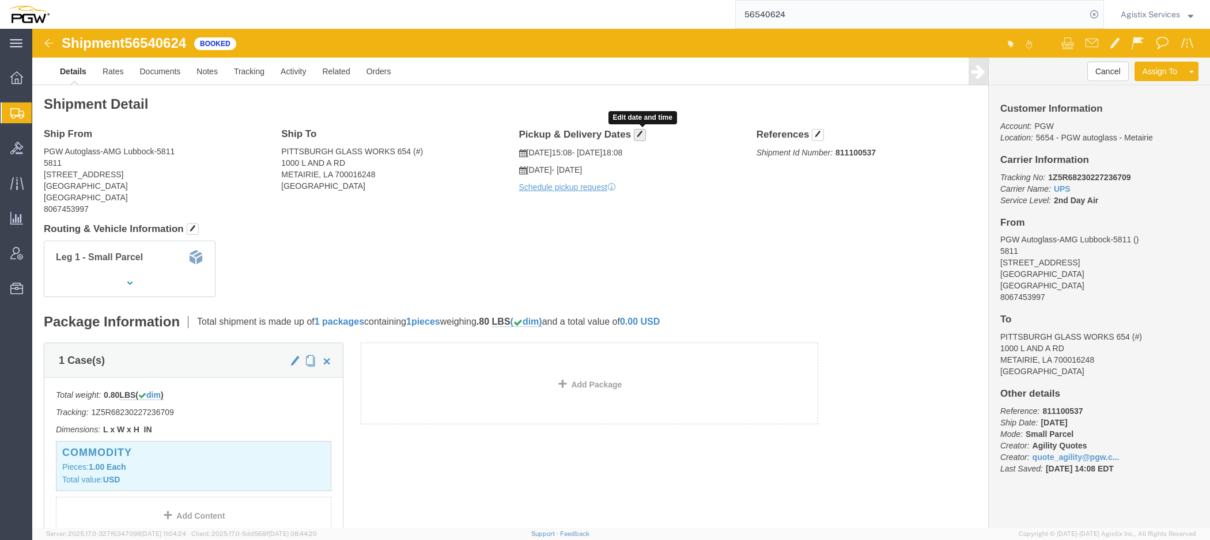
click span "button"
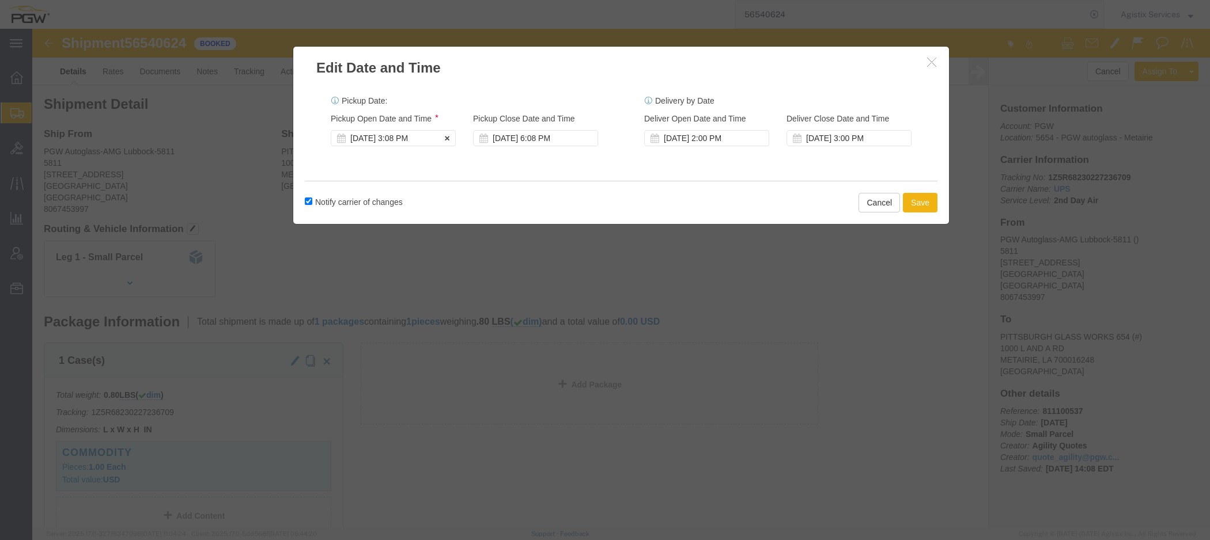
click div "Aug 19 2025 3:08 PM"
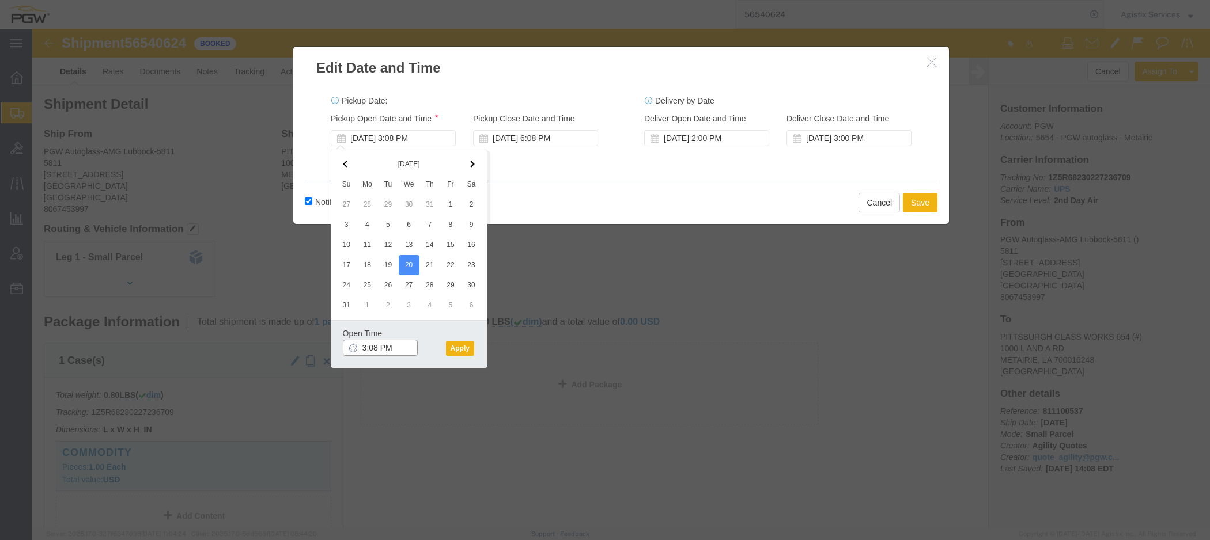
click input "3:08 PM"
type input "10:00 AM"
drag, startPoint x: 432, startPoint y: 321, endPoint x: 444, endPoint y: 317, distance: 12.8
click button "Apply"
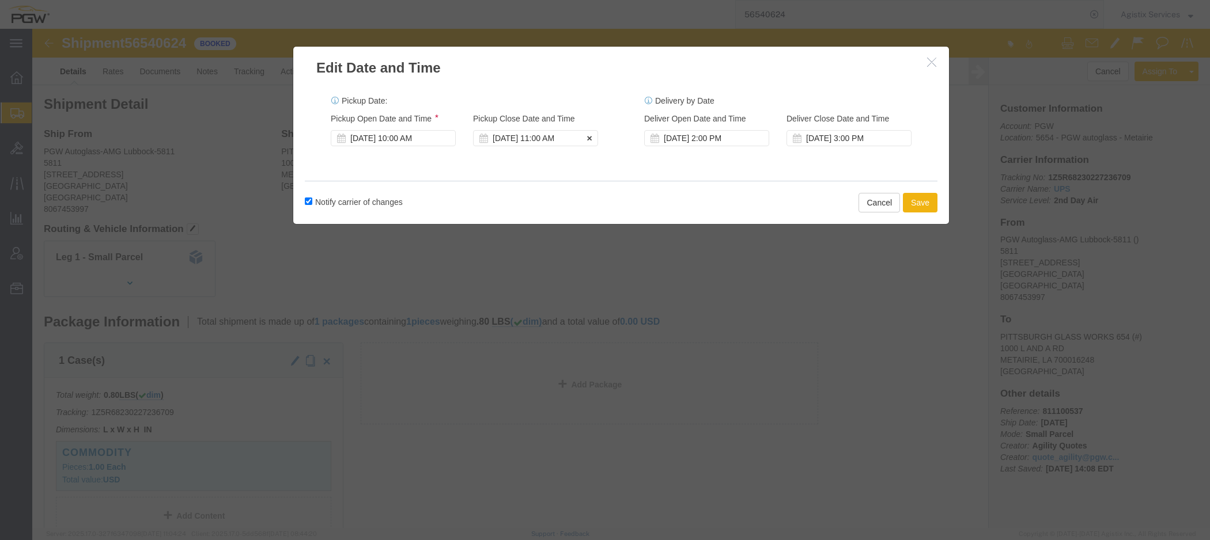
click div "Aug 20 2025 11:00 AM"
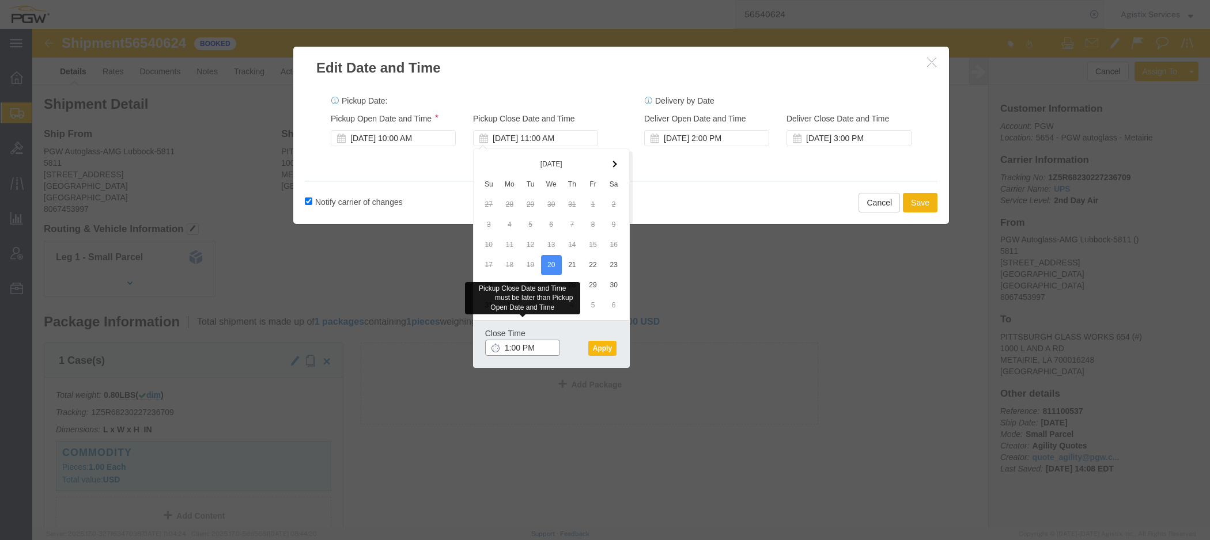
type input "1:00 PM"
click button "Apply"
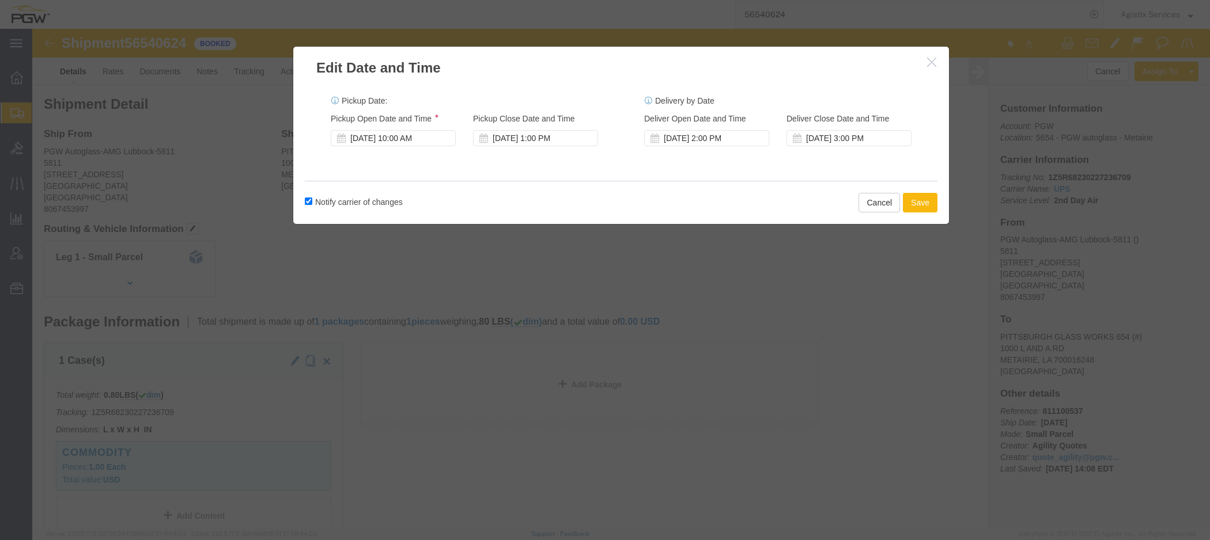
click button "Save"
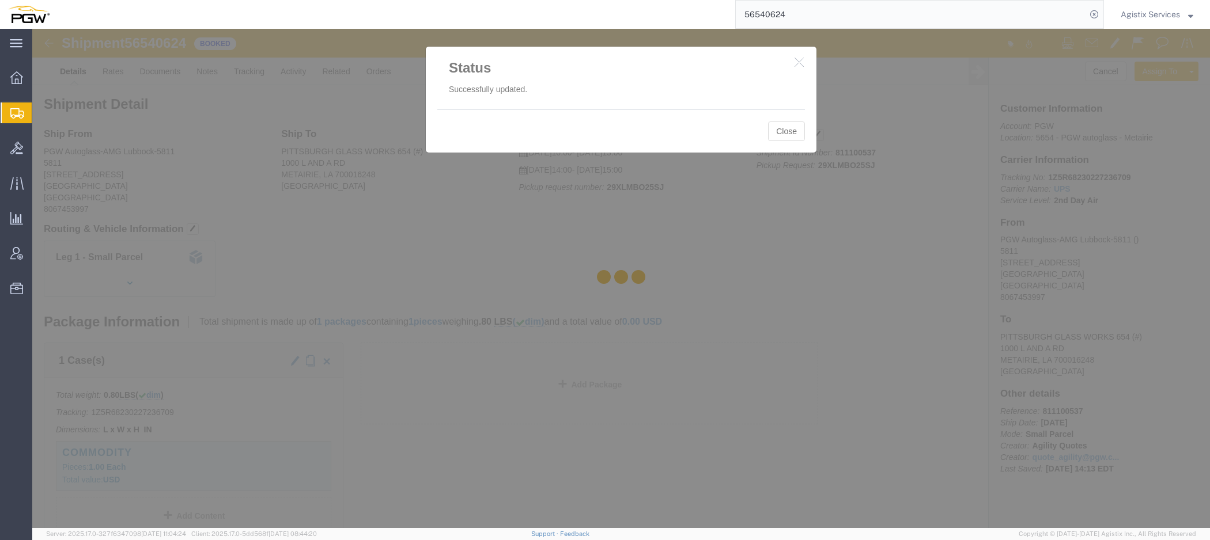
click div
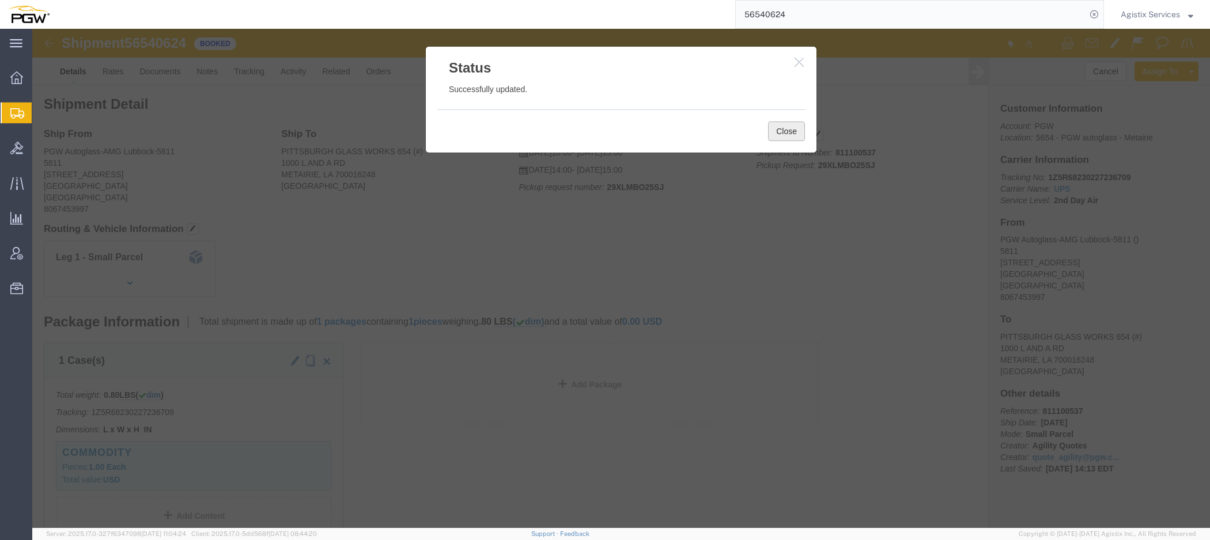
click button "Close"
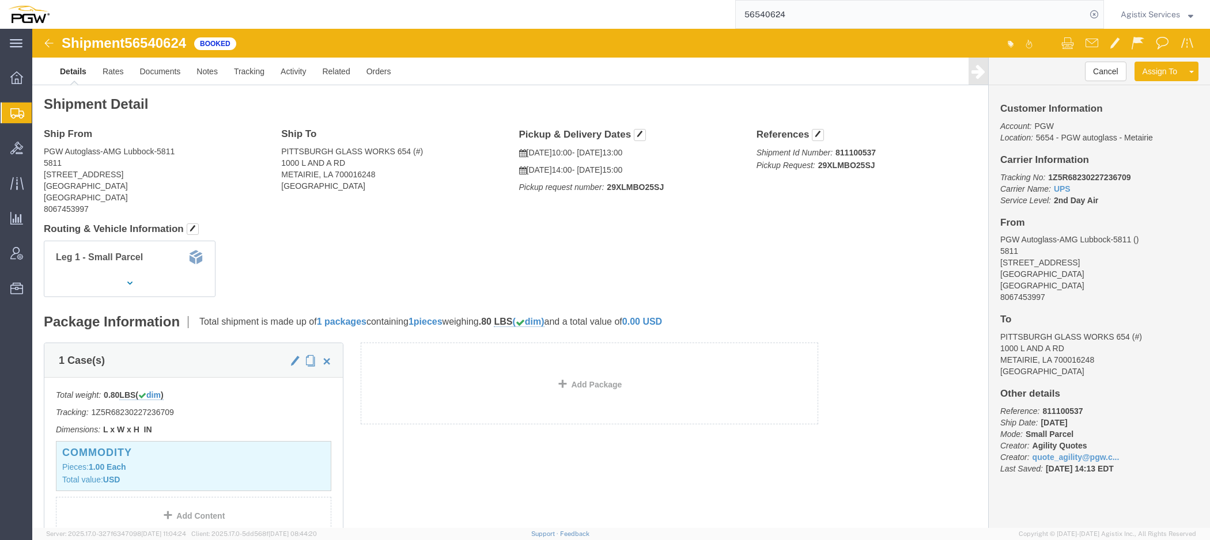
drag, startPoint x: 688, startPoint y: 10, endPoint x: 601, endPoint y: 6, distance: 87.1
click at [736, 6] on input "56540624" at bounding box center [911, 15] width 350 height 28
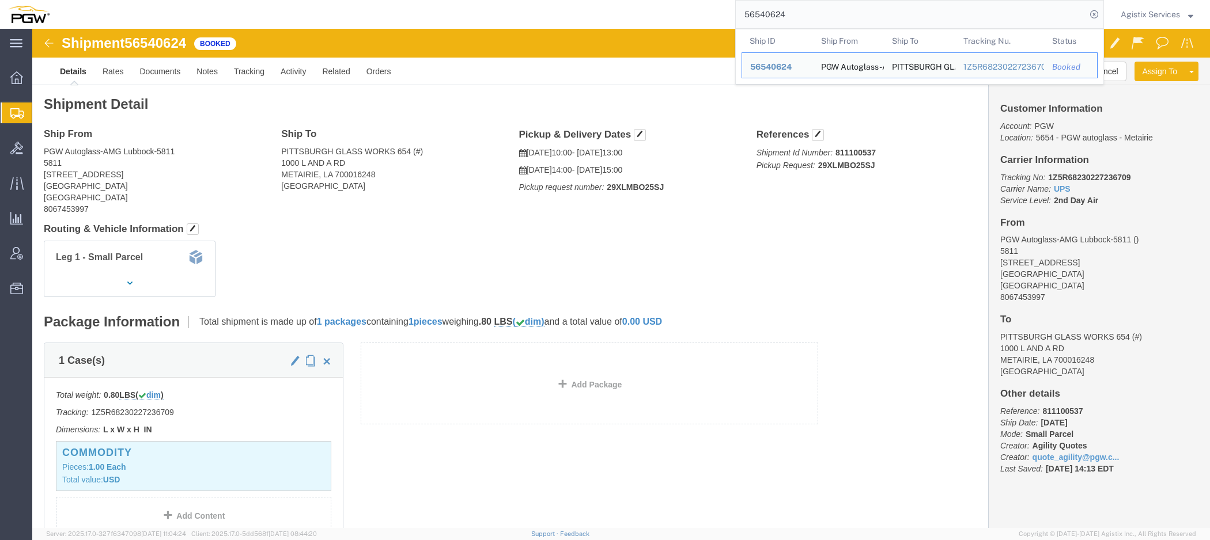
paste input "060857"
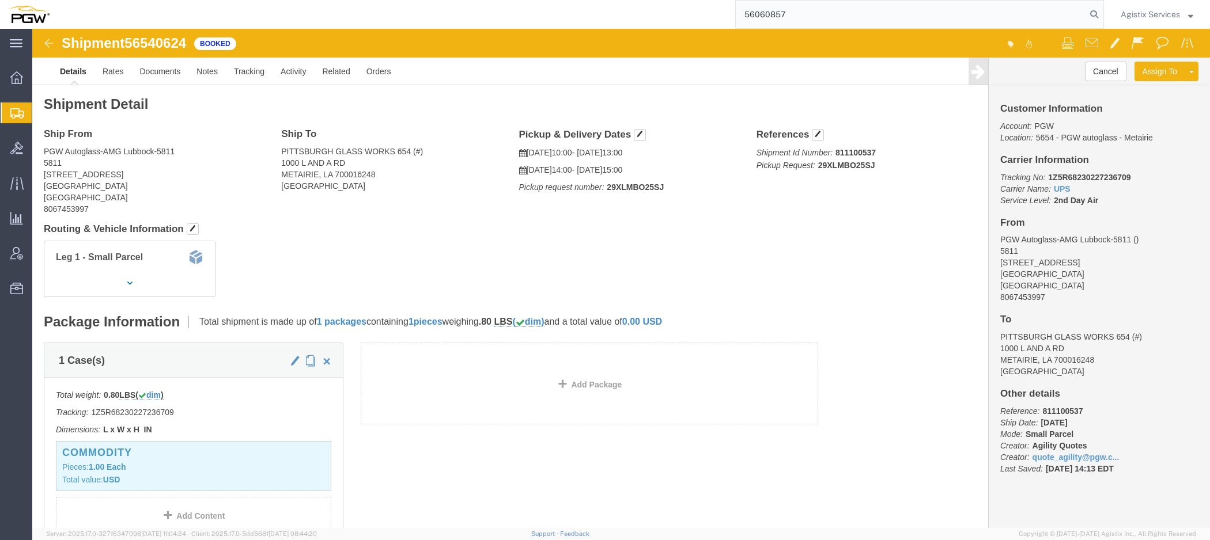
type input "56060857"
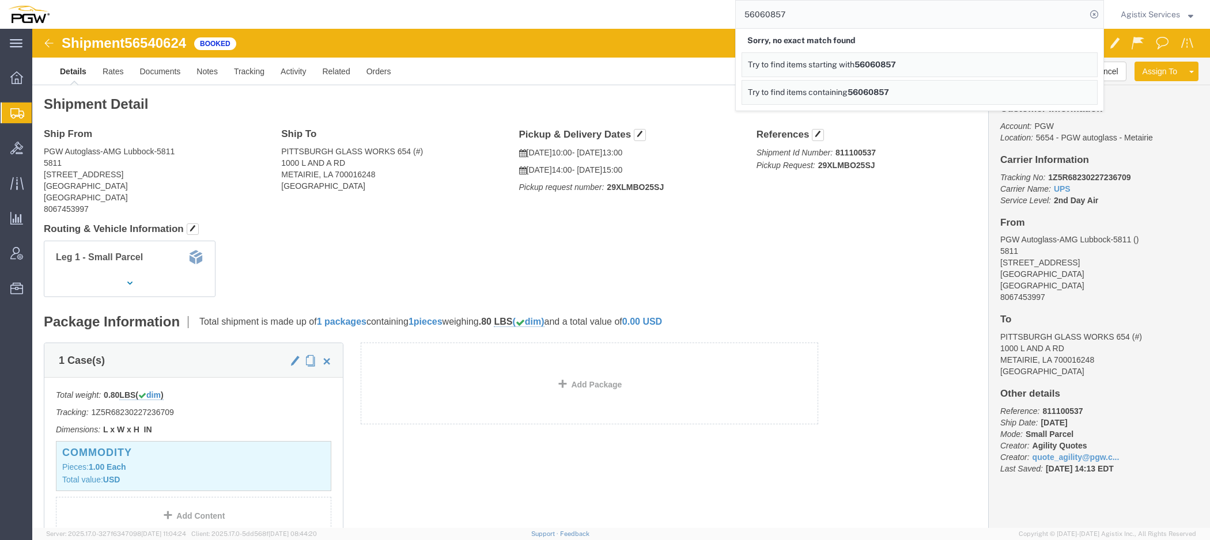
click at [1154, 12] on span "Agistix Services" at bounding box center [1150, 14] width 59 height 13
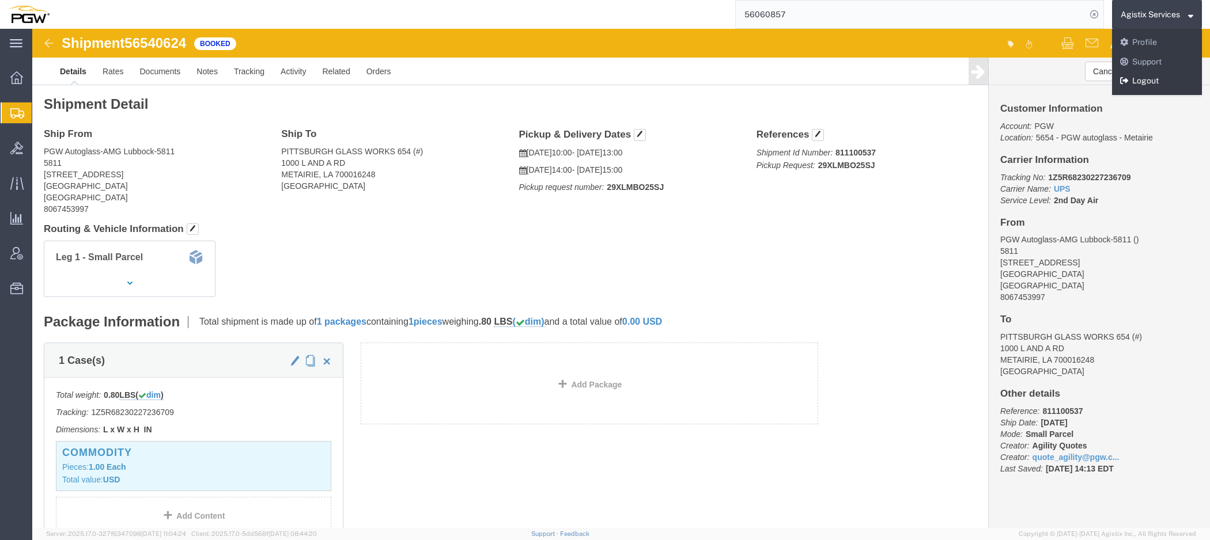
click at [1140, 84] on link "Logout" at bounding box center [1157, 81] width 90 height 20
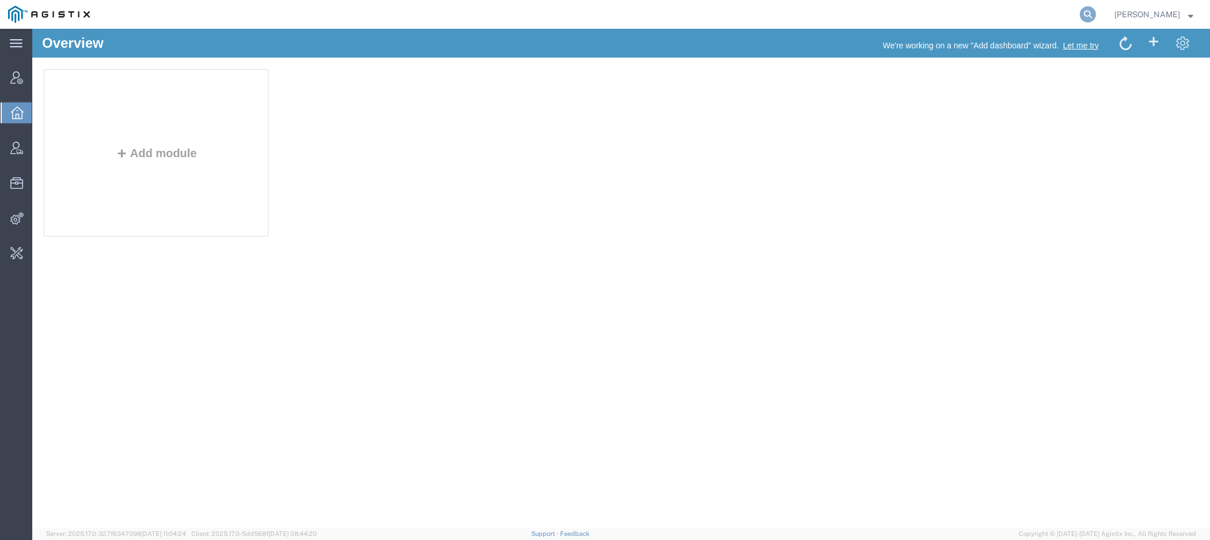
click at [1090, 12] on icon at bounding box center [1088, 14] width 16 height 16
paste input "56060857"
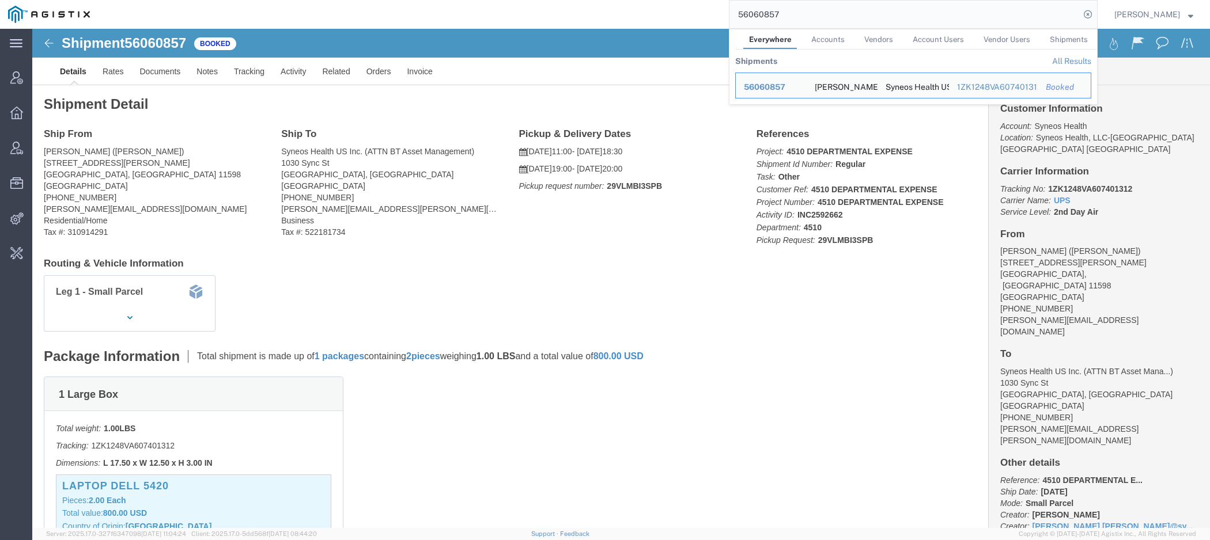
drag, startPoint x: 808, startPoint y: 12, endPoint x: 625, endPoint y: -10, distance: 184.5
click at [729, 1] on input "56060857" at bounding box center [904, 15] width 350 height 28
paste input "540621"
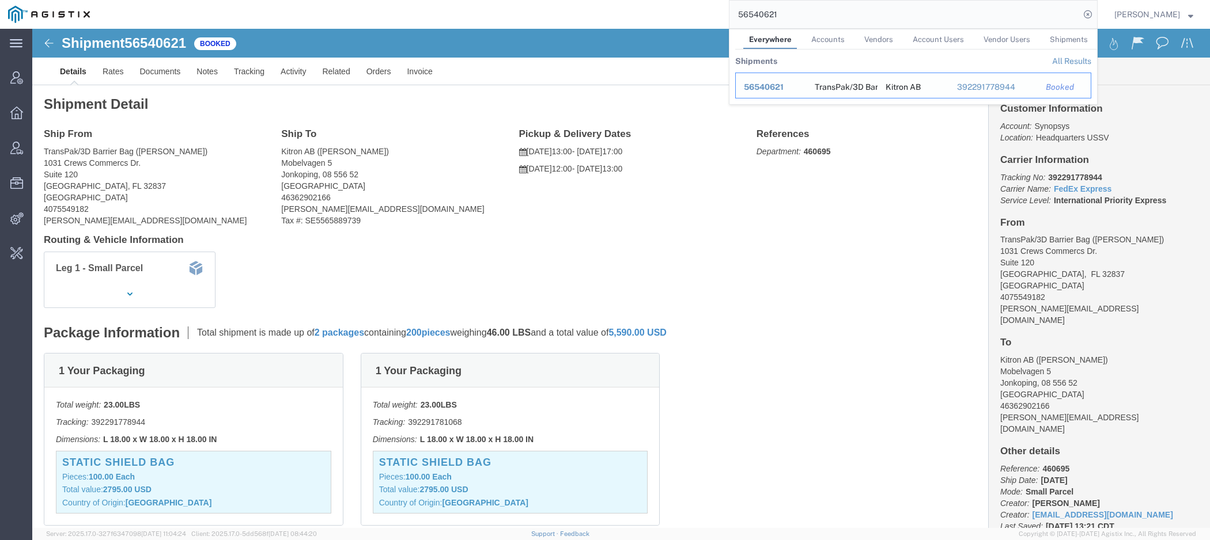
click at [776, 86] on span "56540621" at bounding box center [764, 86] width 40 height 9
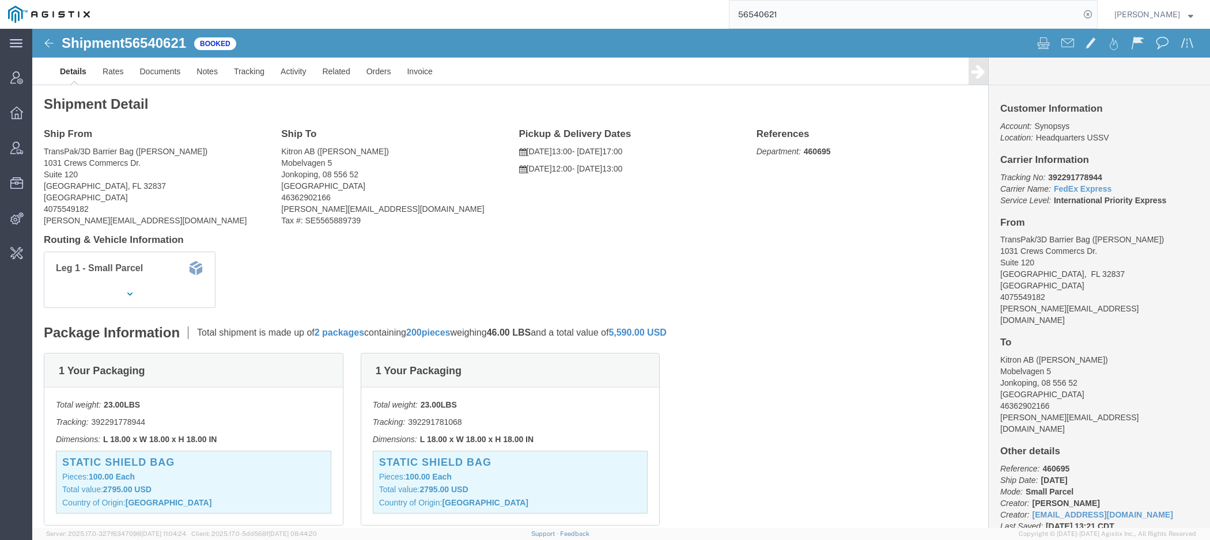
click span "Synopsys"
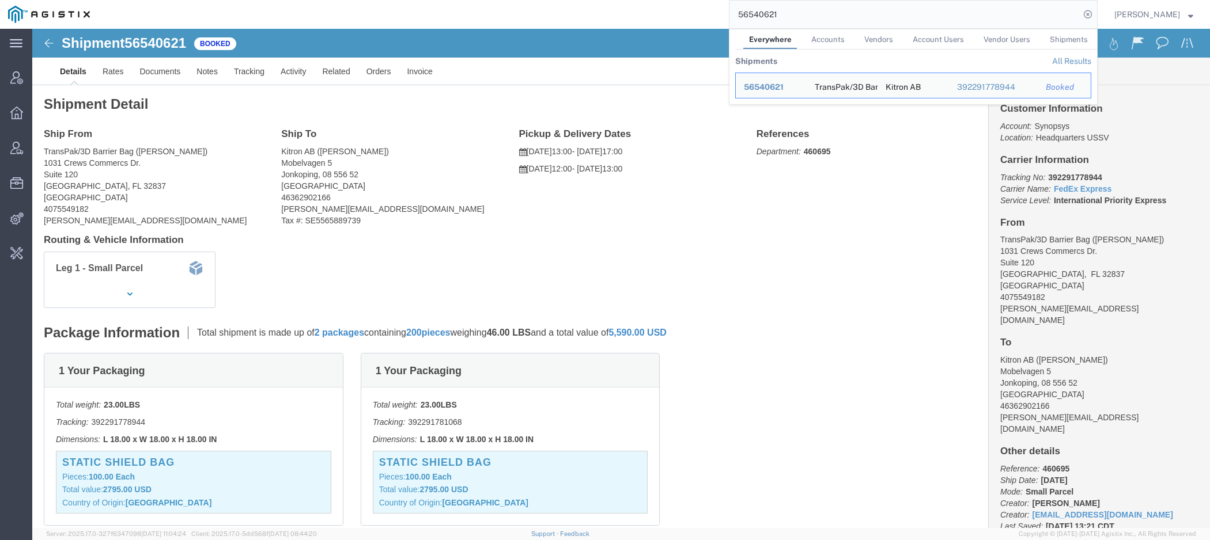
drag, startPoint x: 811, startPoint y: 20, endPoint x: 551, endPoint y: -2, distance: 261.4
click at [729, 1] on input "56540621" at bounding box center [904, 15] width 350 height 28
type input "Synopsys"
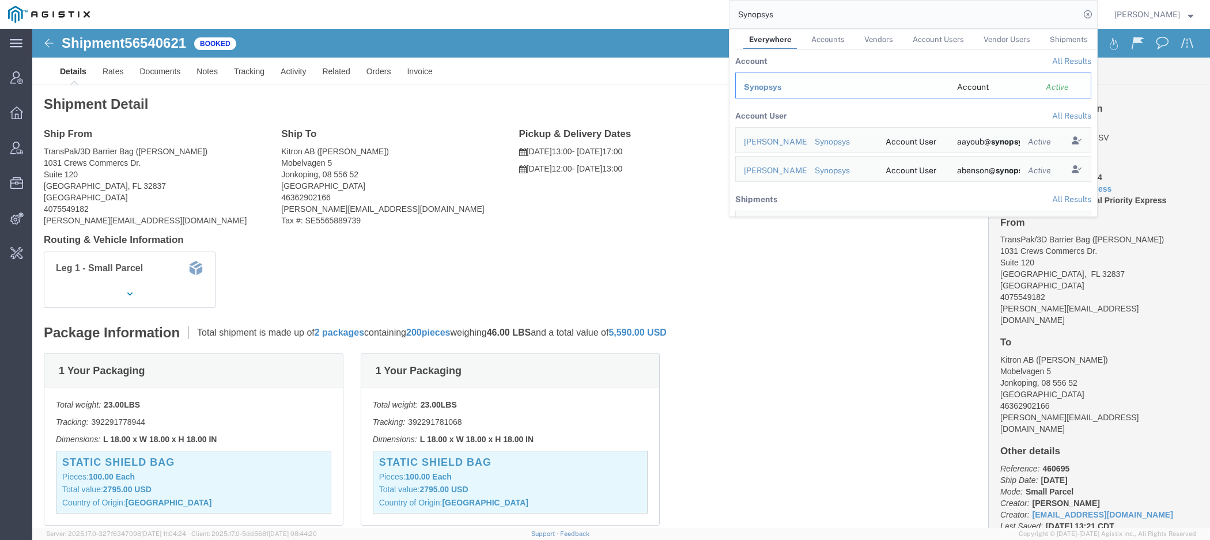
drag, startPoint x: 760, startPoint y: 92, endPoint x: 728, endPoint y: 62, distance: 43.6
click at [760, 92] on span "Synopsys" at bounding box center [762, 86] width 37 height 9
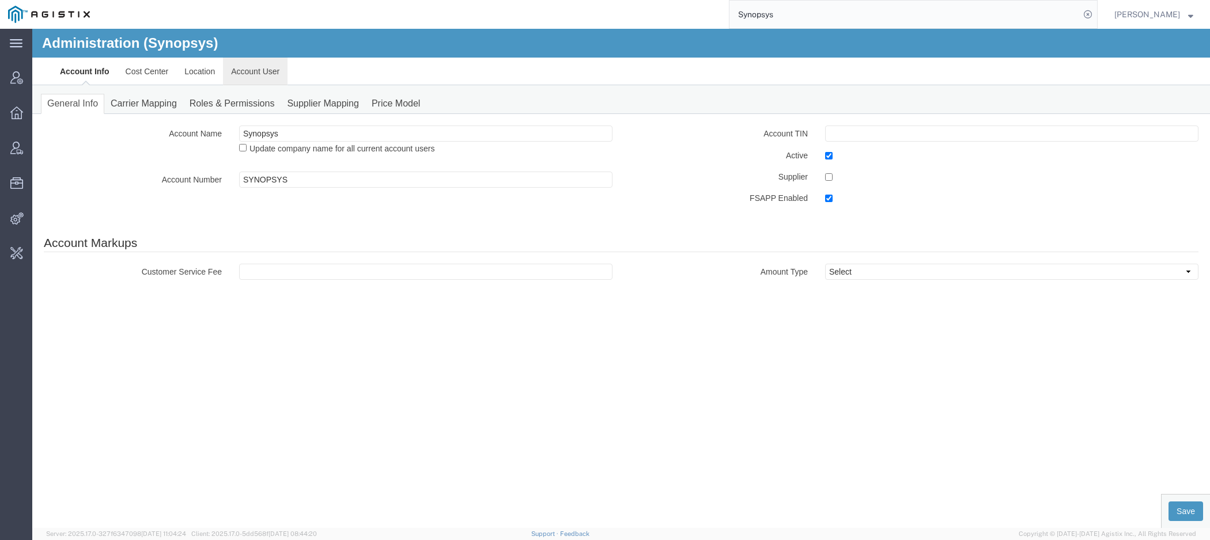
click at [271, 73] on link "Account User" at bounding box center [255, 72] width 65 height 28
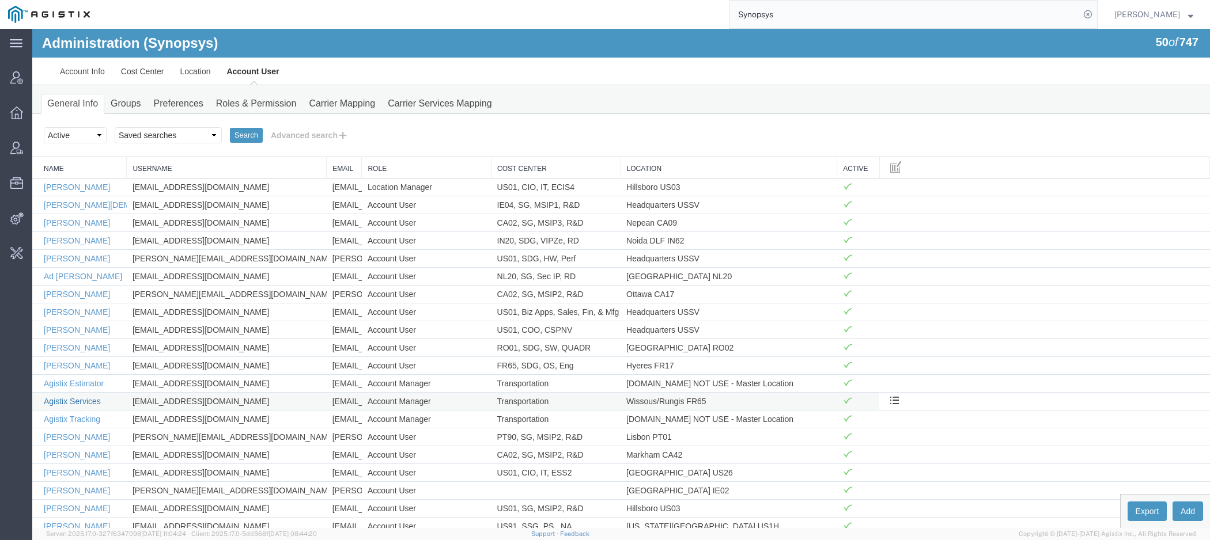
click at [82, 397] on link "Agistix Services" at bounding box center [72, 401] width 57 height 9
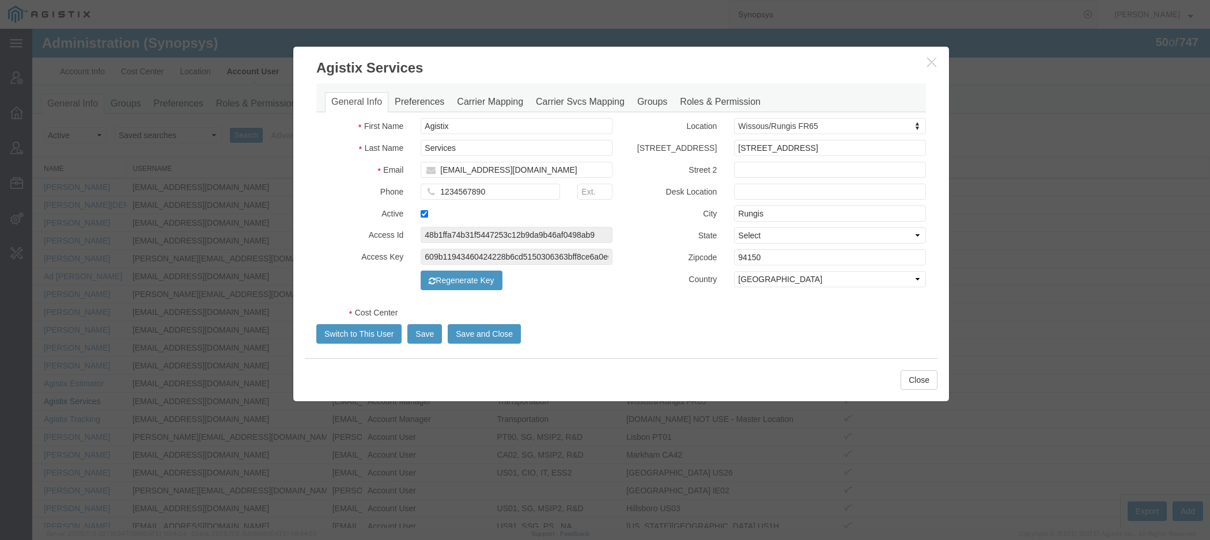
select select "COSTCENTER"
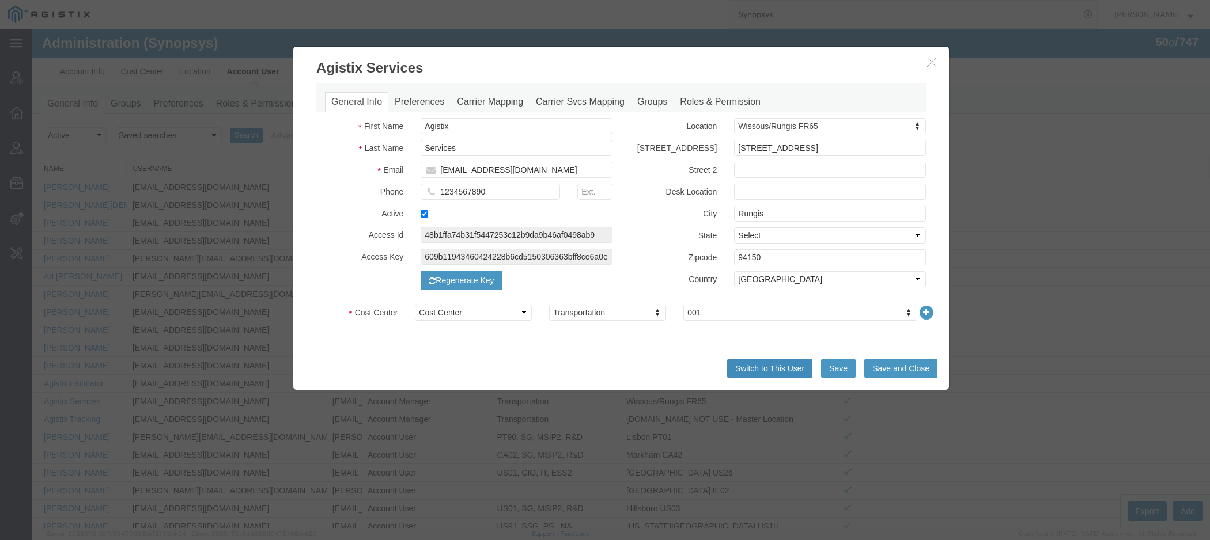
click at [776, 367] on button "Switch to This User" at bounding box center [769, 369] width 85 height 20
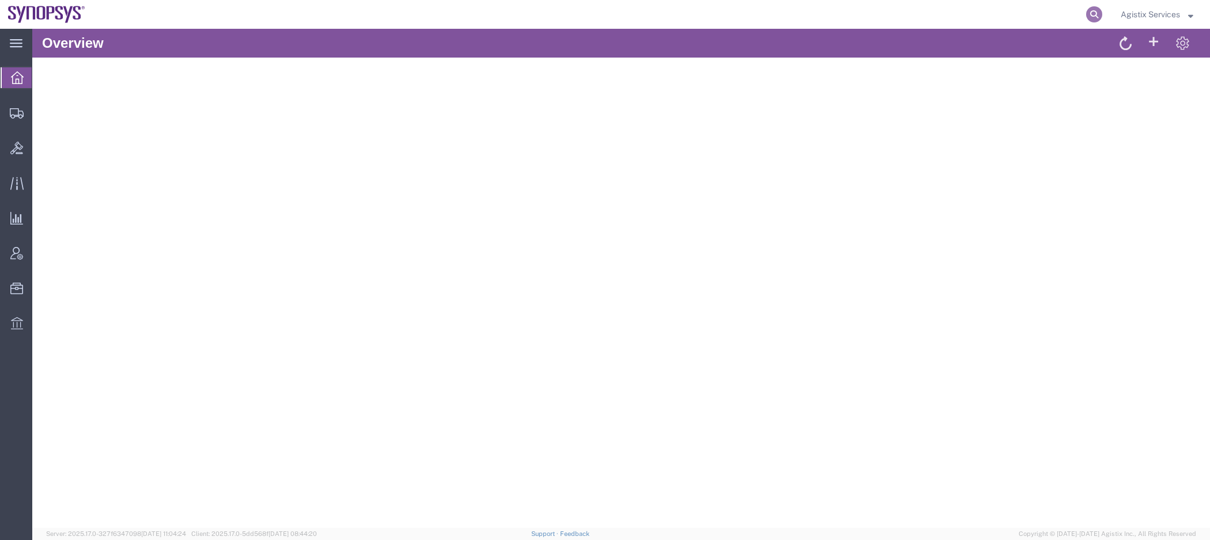
click at [1094, 16] on icon at bounding box center [1094, 14] width 16 height 16
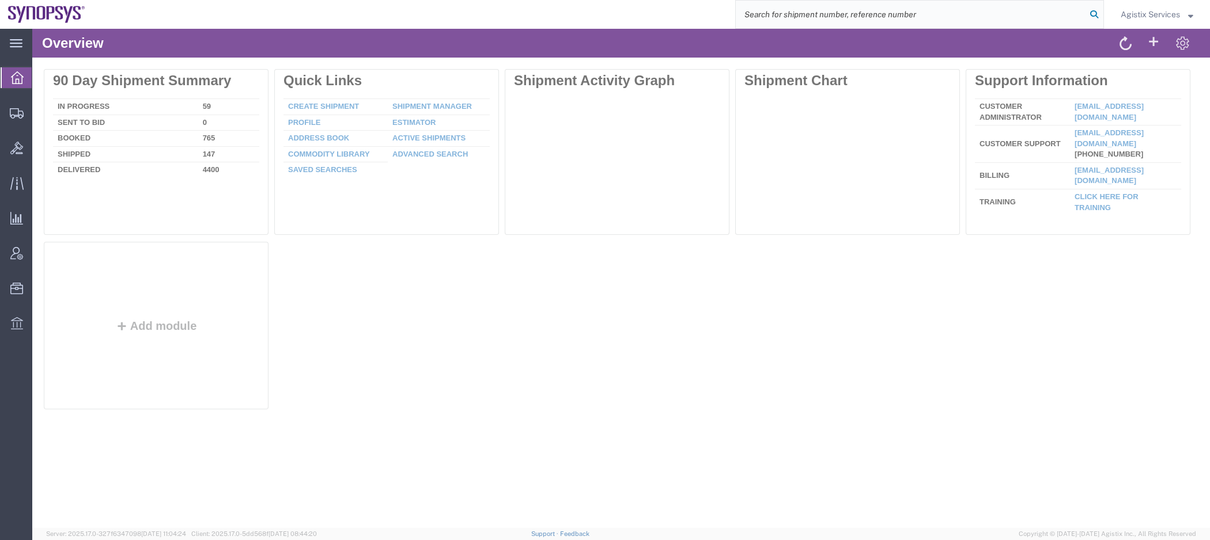
paste input "56540621"
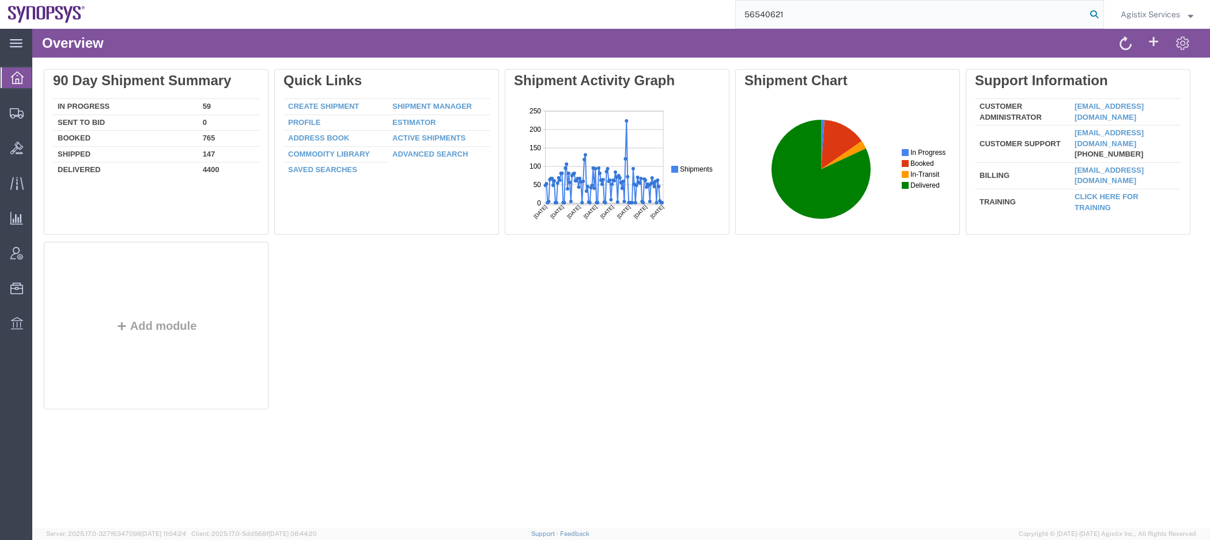
type input "56540621"
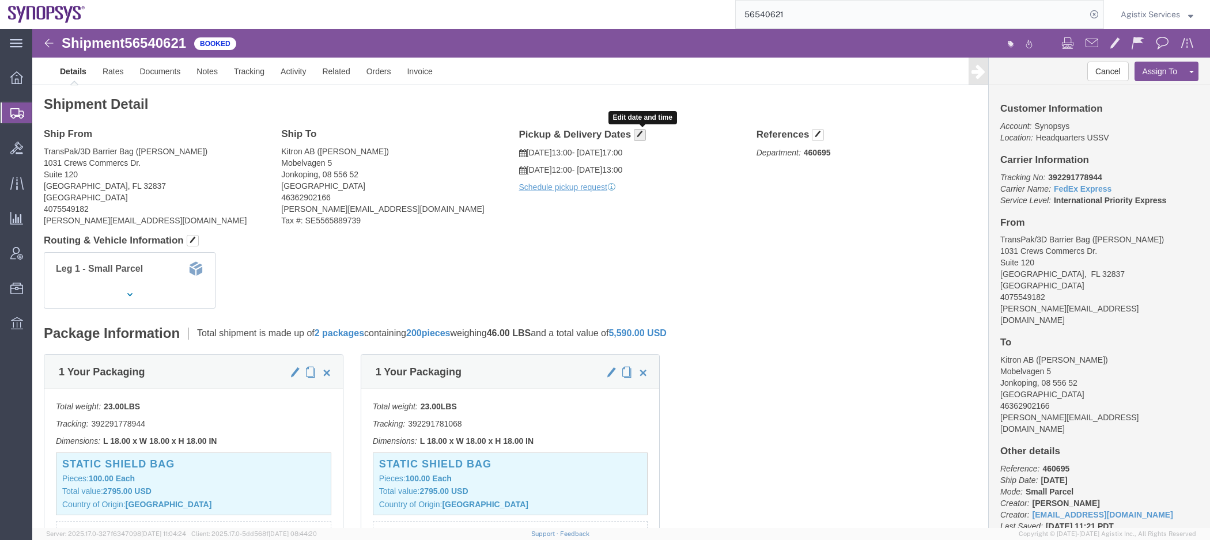
click span "button"
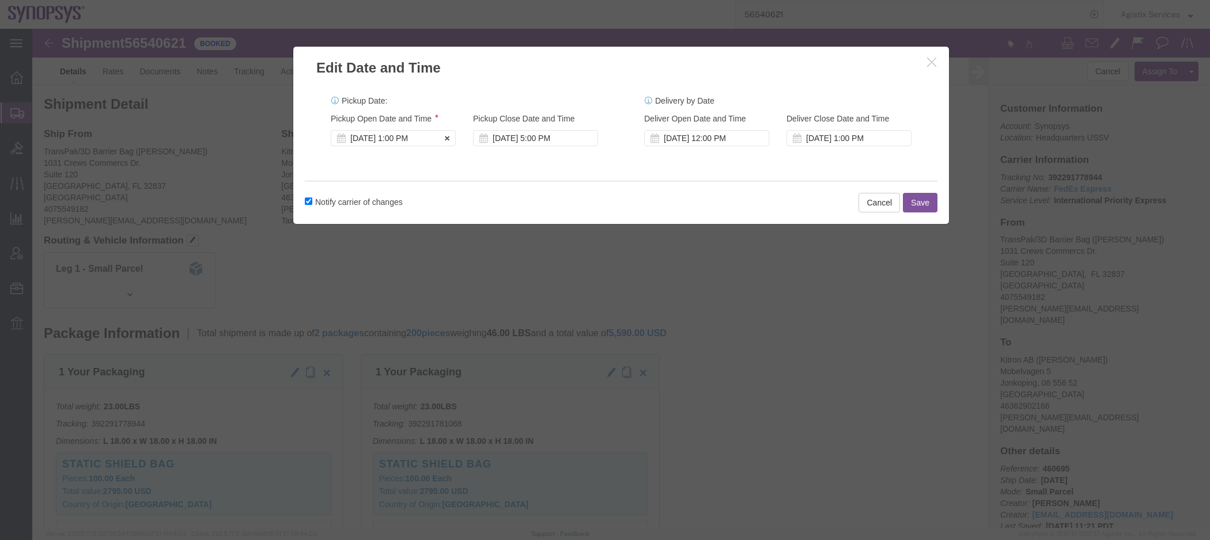
click div "Aug 19 2025 1:00 PM"
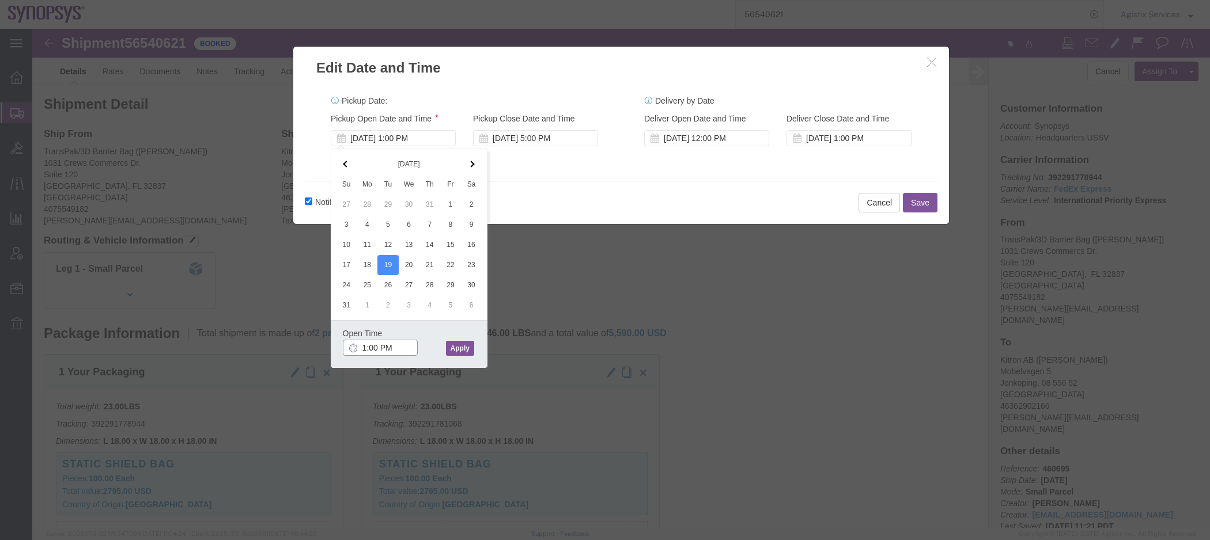
type input "3:00 PM"
click button "Apply"
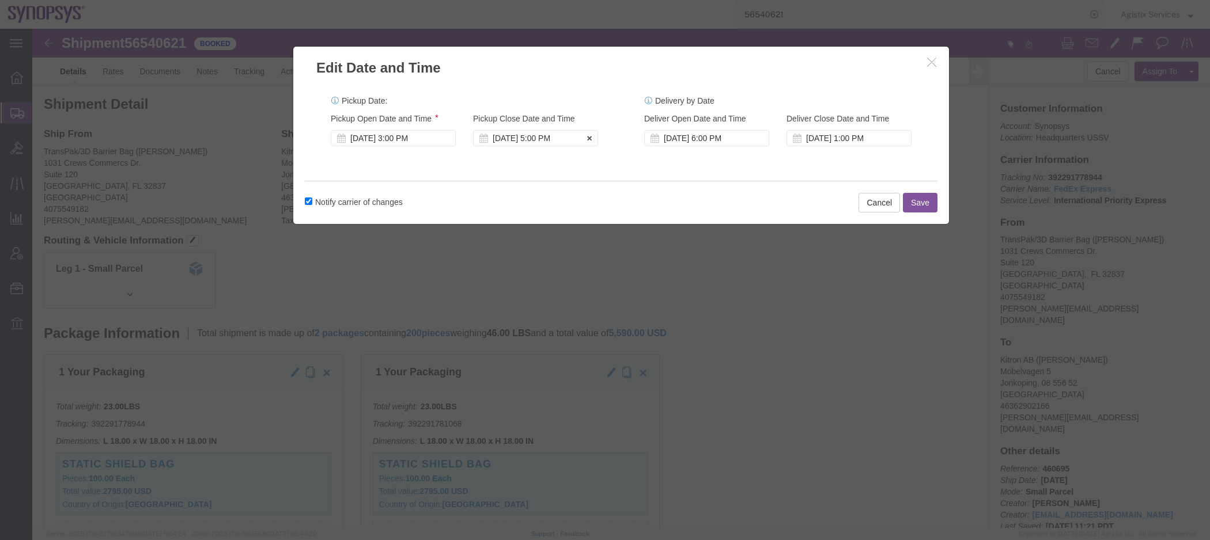
click div "Aug 20 2025 5:00 PM"
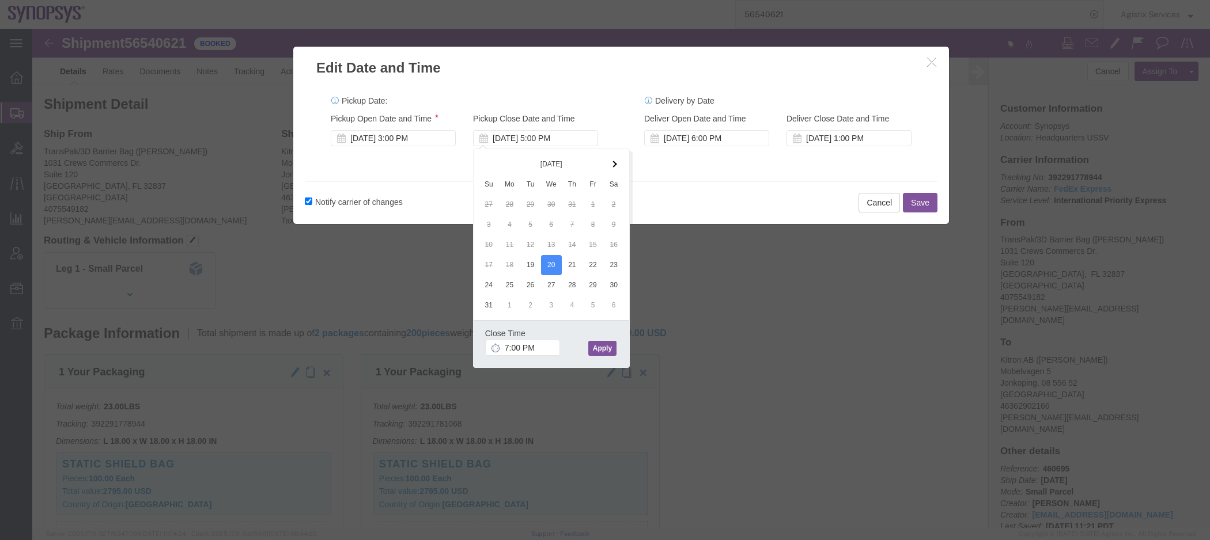
click button "Apply"
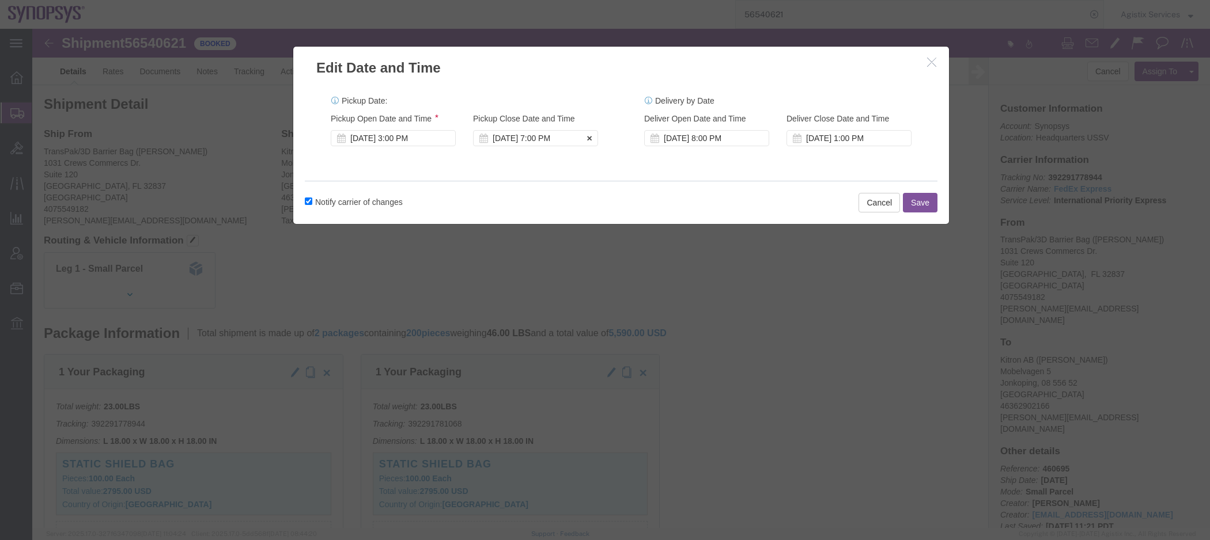
click div "Aug 20 2025 7:00 PM"
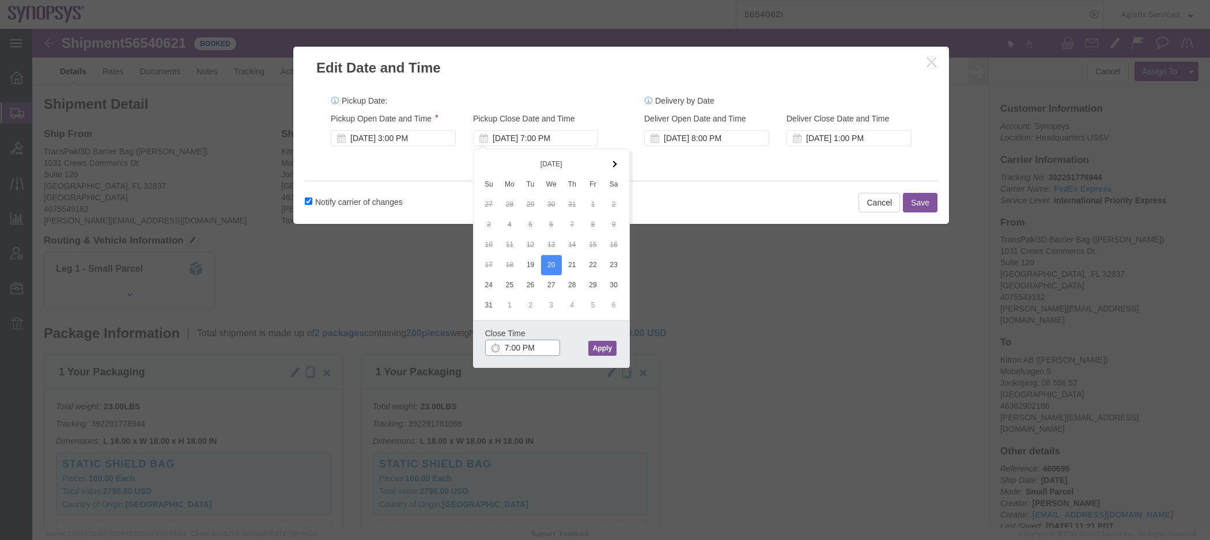
type input "5:00 PM"
click button "Apply"
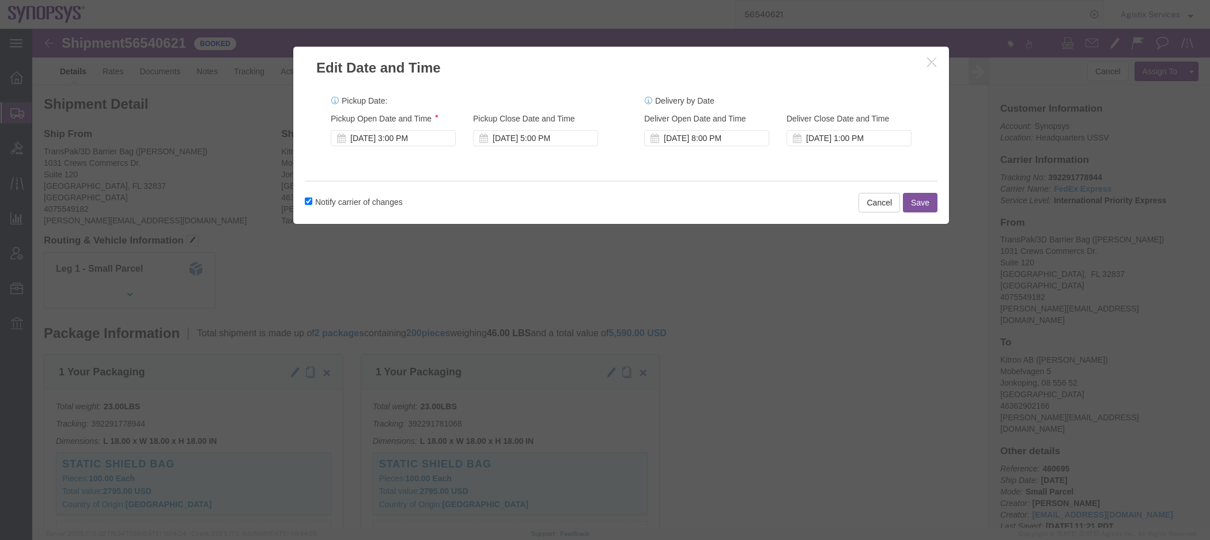
click button "Save"
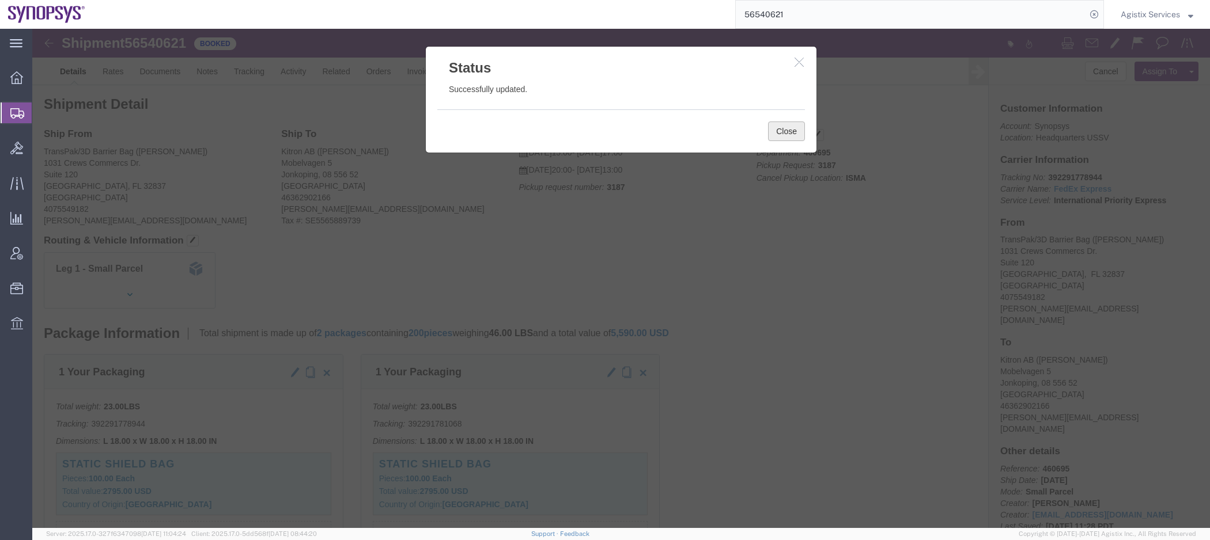
click button "Close"
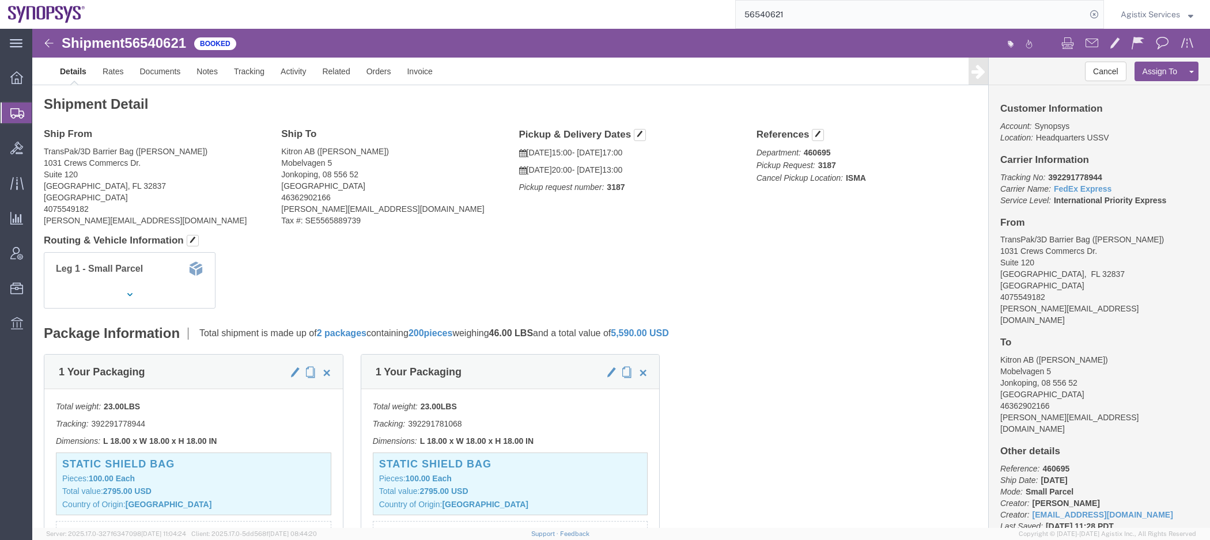
click b "ISMA"
copy b "ISMA"
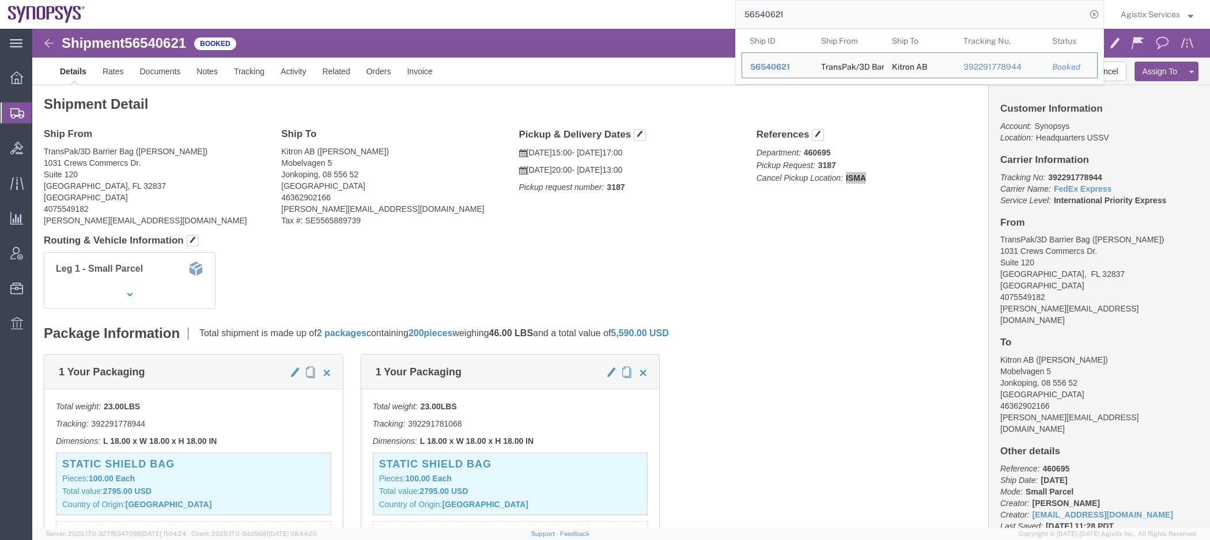
drag, startPoint x: 828, startPoint y: 23, endPoint x: 798, endPoint y: 0, distance: 37.8
click at [828, 23] on input "56540621" at bounding box center [911, 15] width 350 height 28
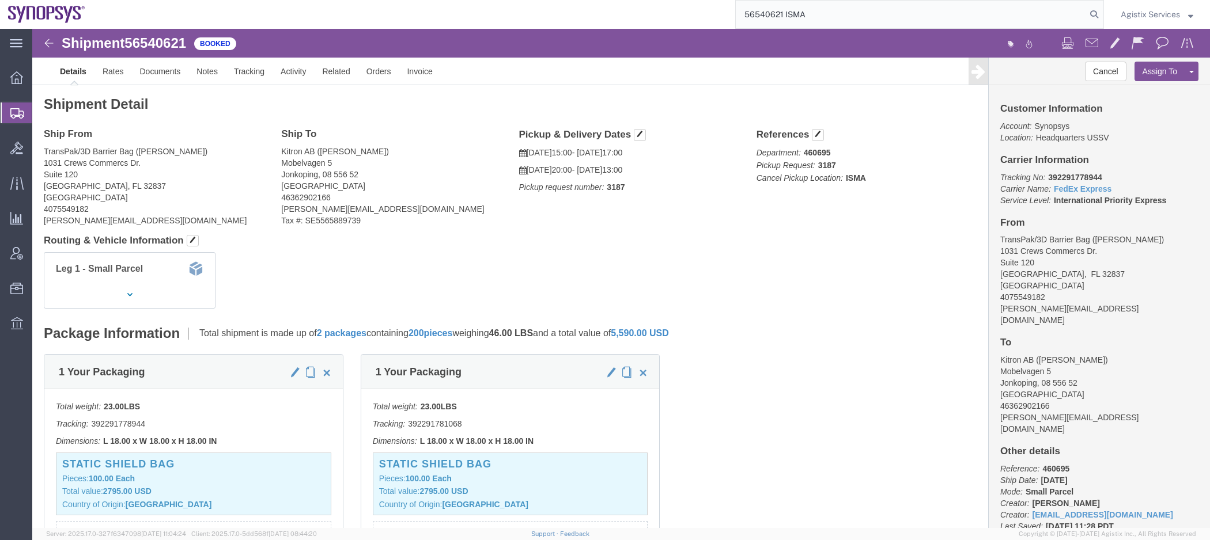
click b "3187"
copy b "3187"
click at [880, 17] on input "56540621 ISMA" at bounding box center [911, 15] width 350 height 28
click at [806, 10] on input "56540621 ISMA3187" at bounding box center [911, 15] width 350 height 28
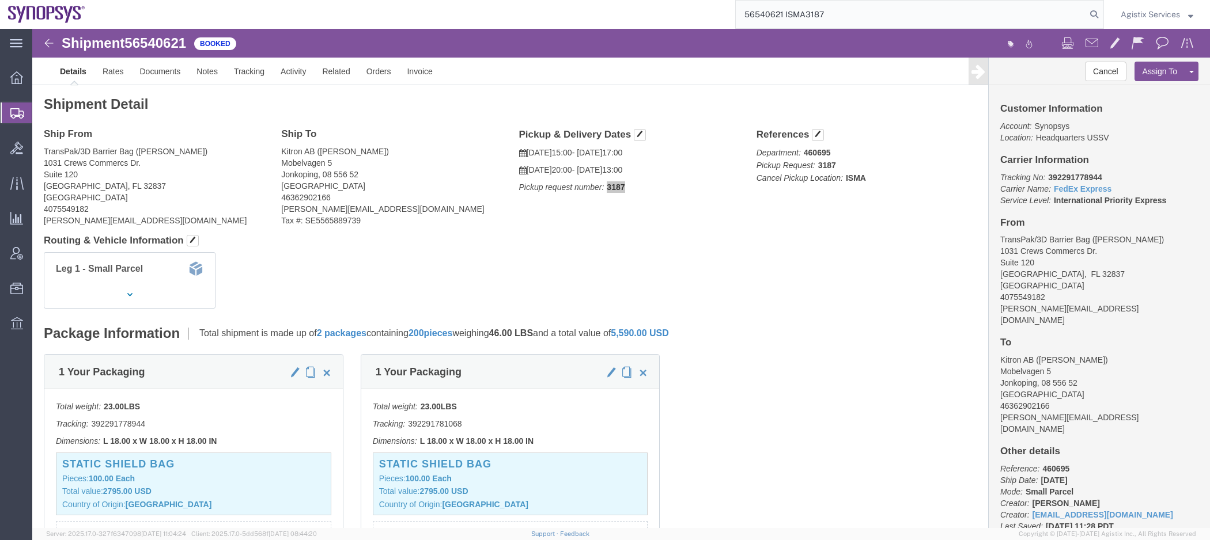
click at [806, 10] on input "56540621 ISMA3187" at bounding box center [911, 15] width 350 height 28
type input "56540621 ISMA3187"
click at [1147, 10] on span "Agistix Services" at bounding box center [1150, 14] width 59 height 13
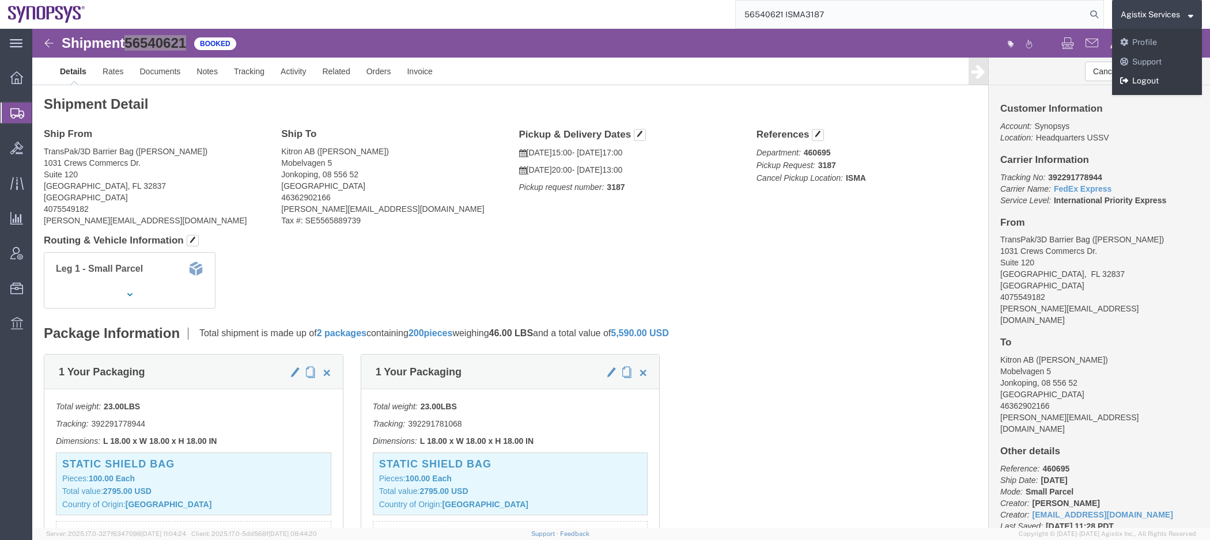
click at [1127, 86] on link "Logout" at bounding box center [1157, 81] width 90 height 20
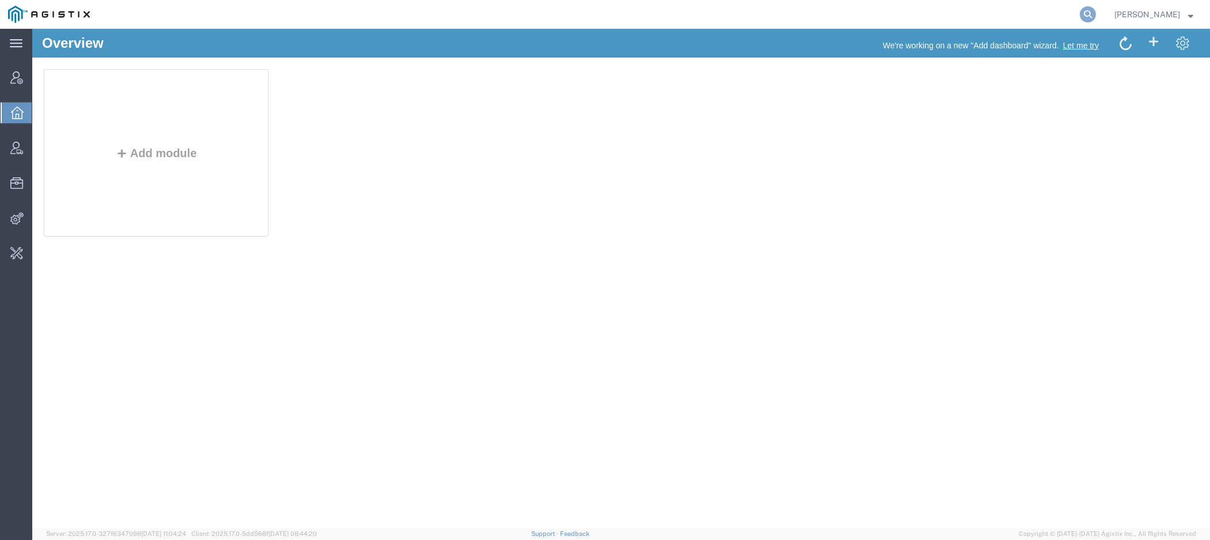
click at [1088, 13] on icon at bounding box center [1088, 14] width 16 height 16
paste input "56509339"
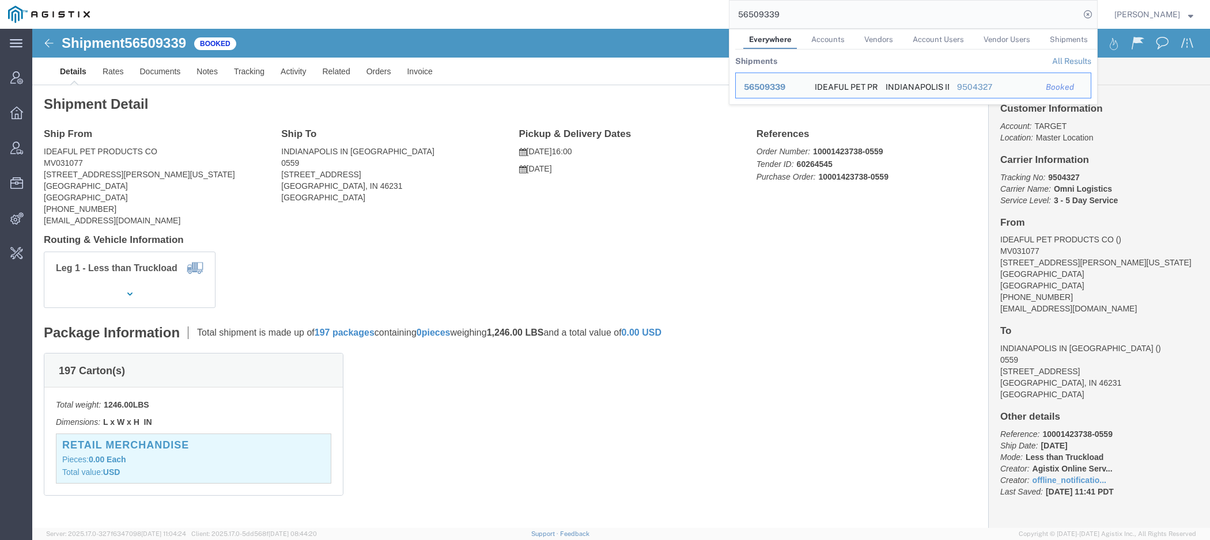
drag, startPoint x: 791, startPoint y: 13, endPoint x: 622, endPoint y: 2, distance: 169.8
click at [729, 10] on input "56509339" at bounding box center [904, 15] width 350 height 28
paste input "43"
drag, startPoint x: 815, startPoint y: 10, endPoint x: 554, endPoint y: 10, distance: 261.6
click at [729, 10] on input "56509343" at bounding box center [904, 15] width 350 height 28
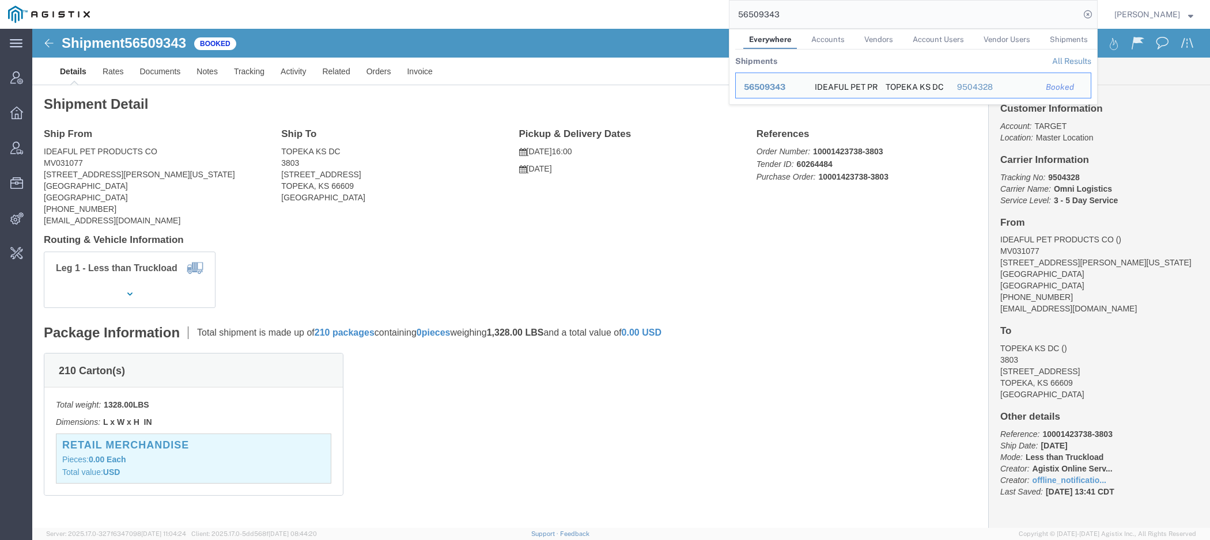
paste input "34"
drag, startPoint x: 784, startPoint y: 22, endPoint x: 630, endPoint y: 11, distance: 154.2
click at [729, 11] on input "56509334" at bounding box center [904, 15] width 350 height 28
paste input "7"
drag, startPoint x: 778, startPoint y: 18, endPoint x: 636, endPoint y: 2, distance: 142.7
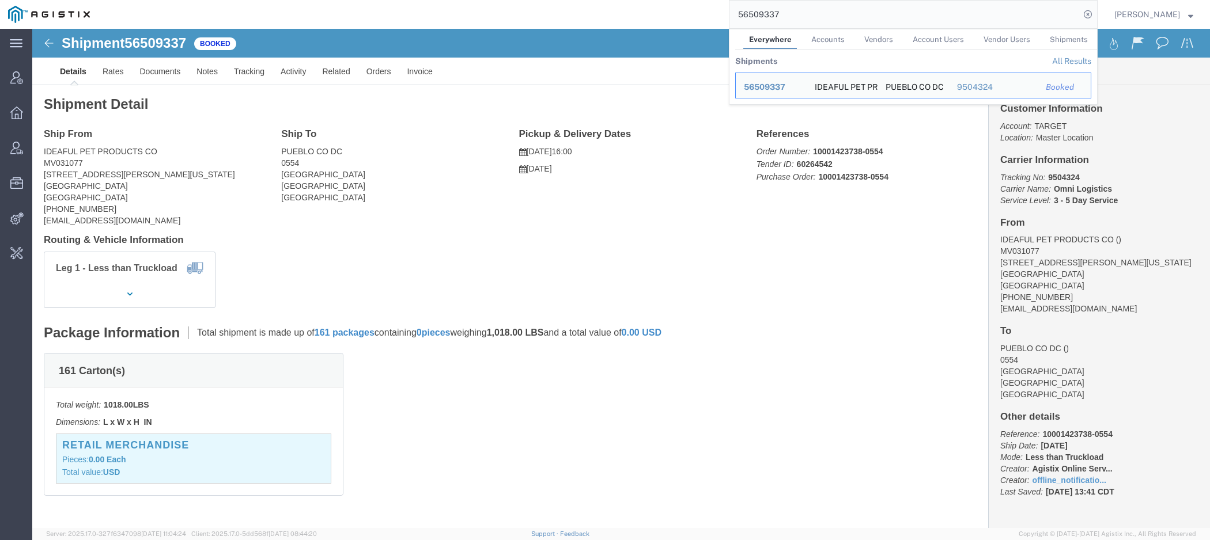
click at [729, 7] on input "56509337" at bounding box center [904, 15] width 350 height 28
paste input "6"
drag, startPoint x: 790, startPoint y: 18, endPoint x: 532, endPoint y: 18, distance: 258.1
click at [729, 18] on input "56509336" at bounding box center [904, 15] width 350 height 28
paste input "3"
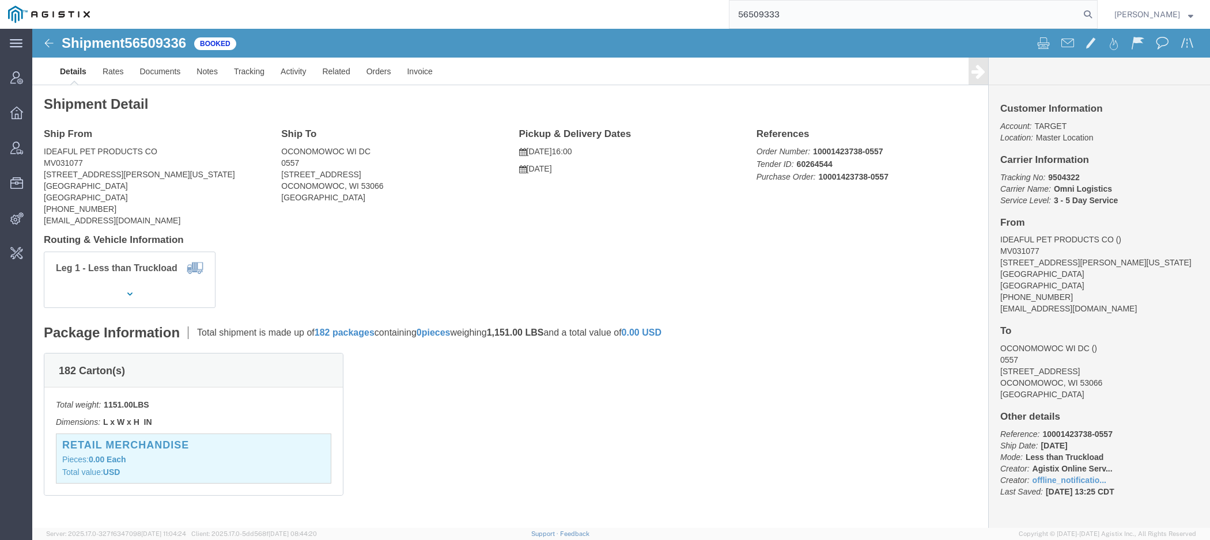
type input "56509333"
